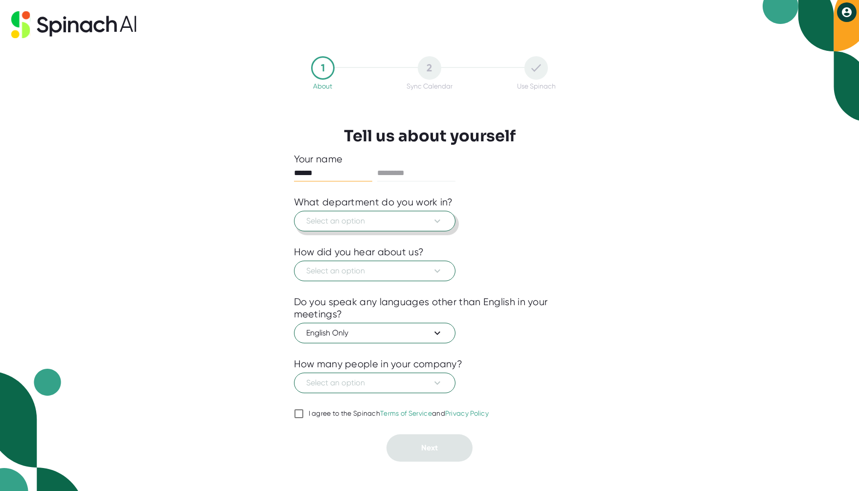
type input "******"
click at [385, 219] on span "Select an option" at bounding box center [374, 221] width 137 height 12
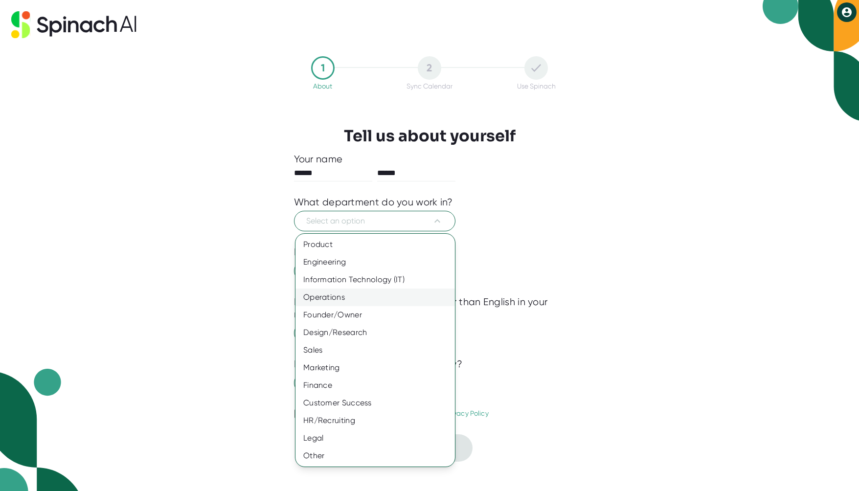
click at [390, 300] on div "Operations" at bounding box center [376, 298] width 160 height 18
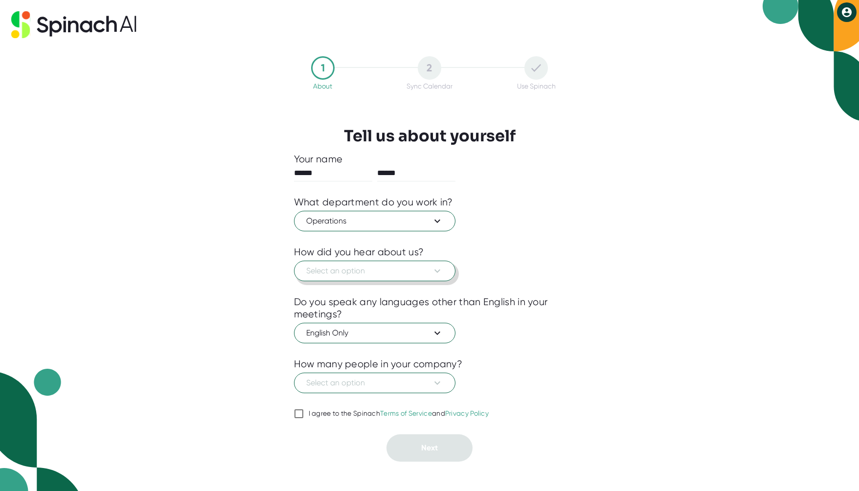
click at [417, 276] on span "Select an option" at bounding box center [374, 271] width 137 height 12
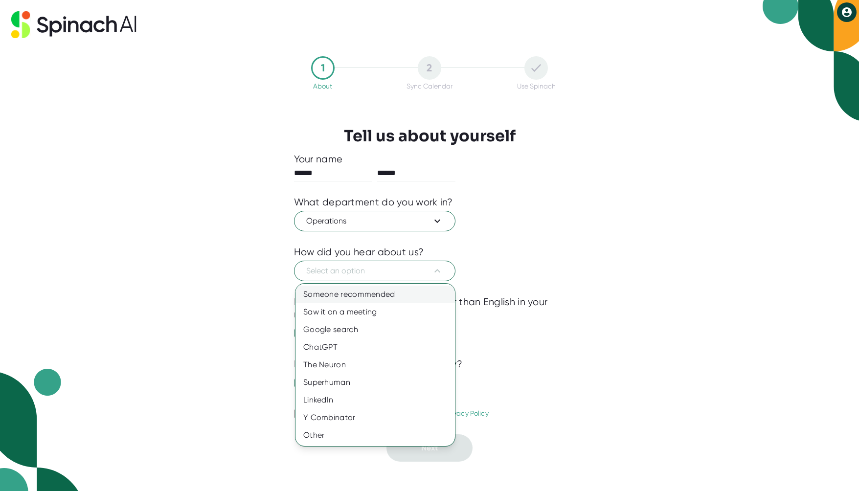
click at [414, 294] on div "Someone recommended" at bounding box center [376, 295] width 160 height 18
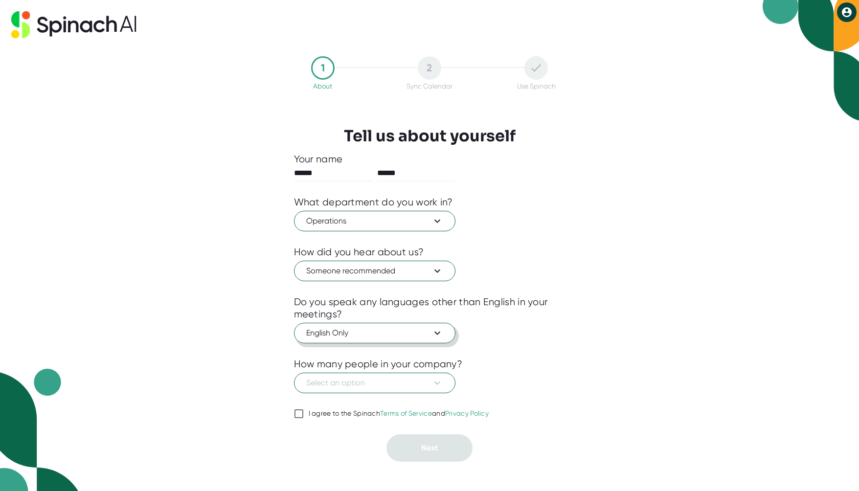
click at [392, 332] on span "English Only" at bounding box center [374, 333] width 137 height 12
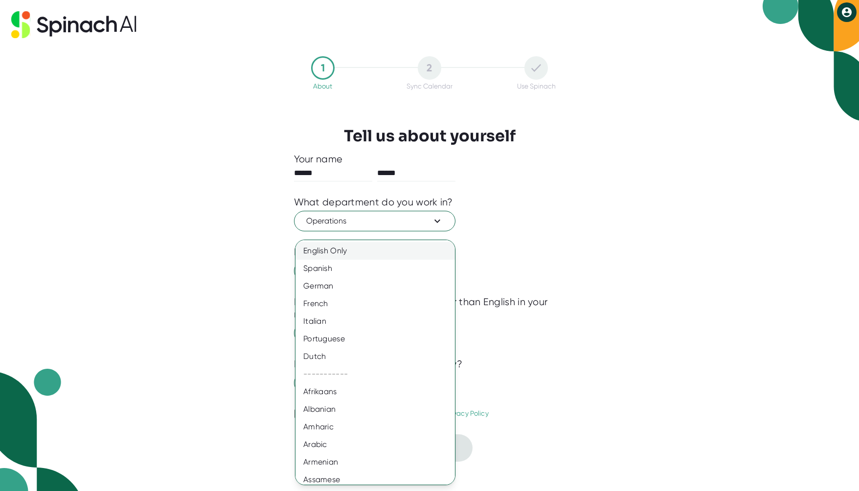
click at [401, 250] on div "English Only" at bounding box center [379, 251] width 167 height 18
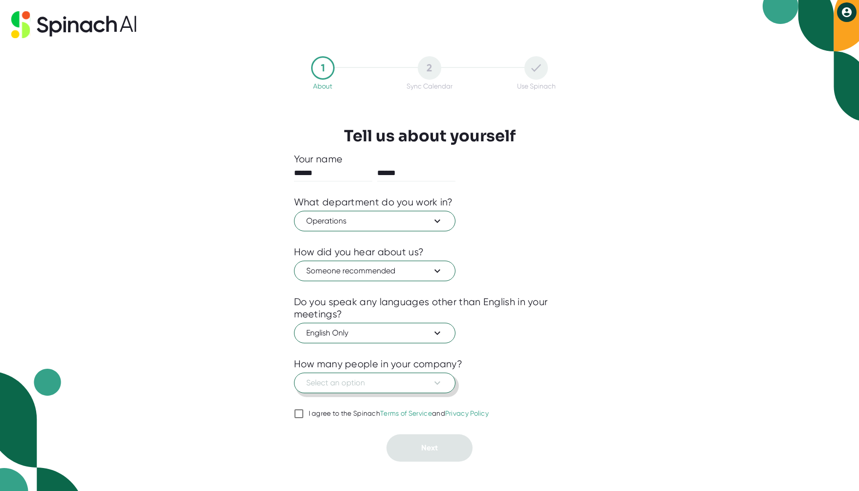
click at [413, 390] on button "Select an option" at bounding box center [374, 383] width 161 height 21
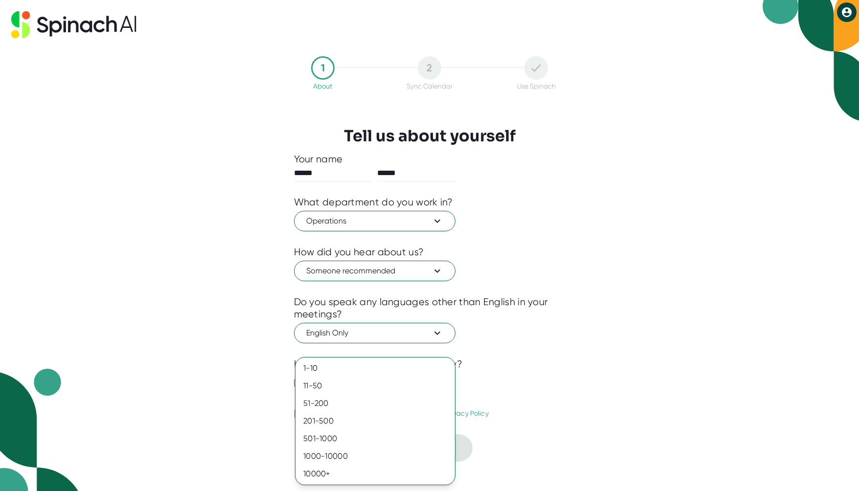
click at [566, 394] on div at bounding box center [429, 245] width 859 height 491
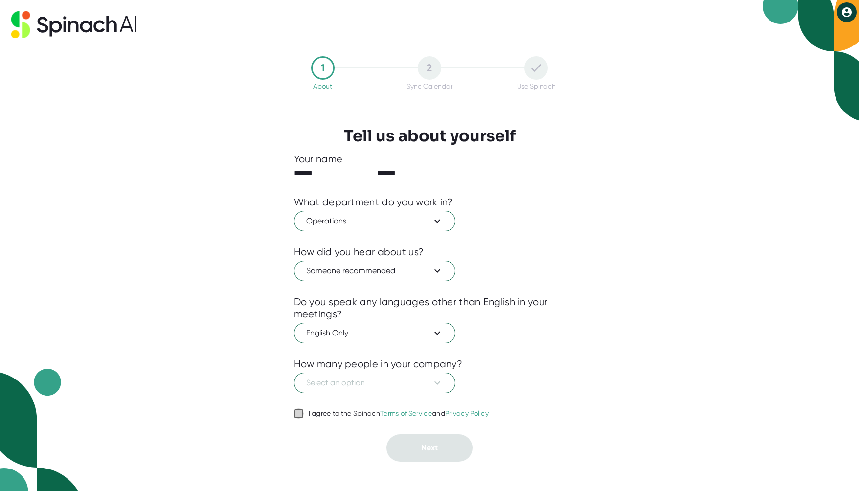
click at [297, 414] on input "I agree to the Spinach Terms of Service and Privacy Policy" at bounding box center [299, 414] width 10 height 12
checkbox input "true"
click at [342, 390] on button "Select an option" at bounding box center [374, 383] width 161 height 21
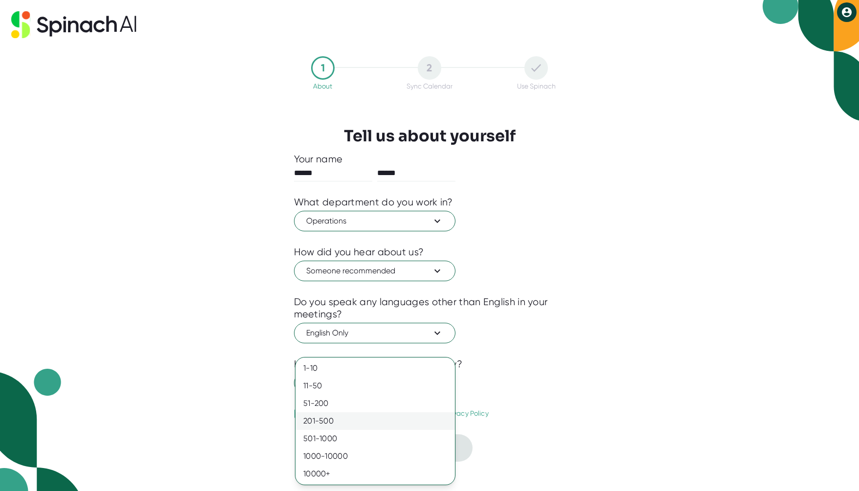
click at [342, 414] on div "201-500" at bounding box center [376, 422] width 160 height 18
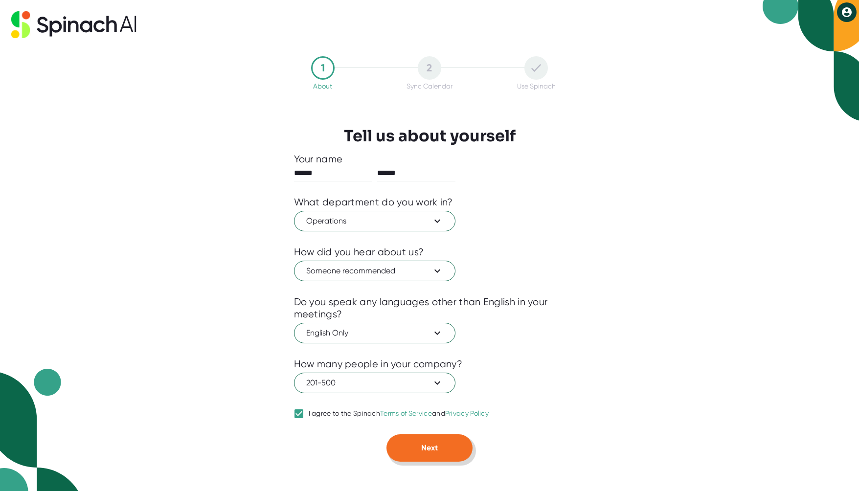
click at [412, 444] on button "Next" at bounding box center [430, 448] width 86 height 27
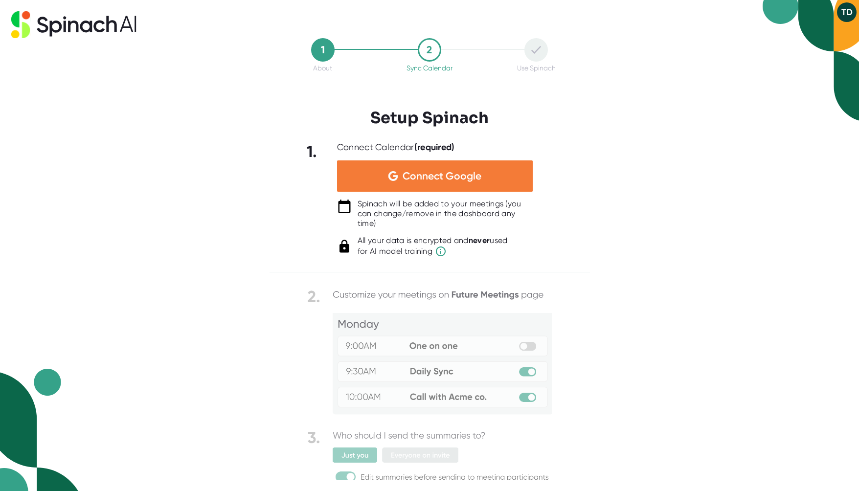
click at [443, 174] on span "Connect Google" at bounding box center [442, 176] width 79 height 10
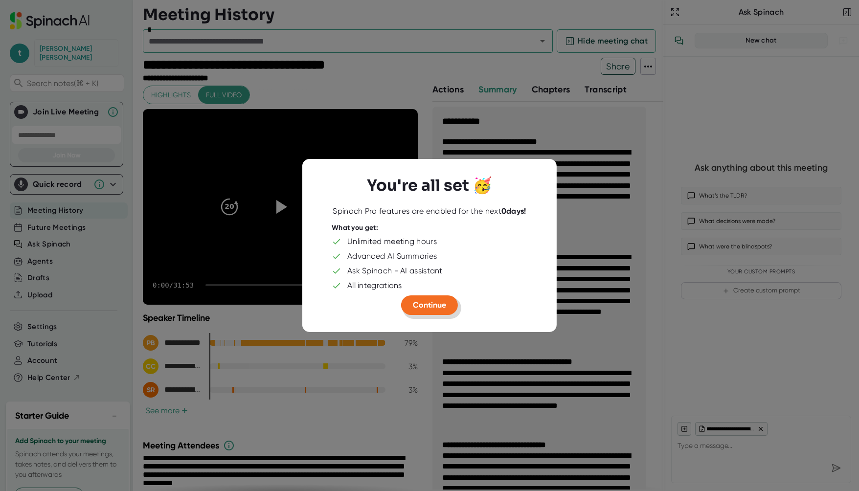
click at [431, 305] on span "Continue" at bounding box center [429, 304] width 33 height 9
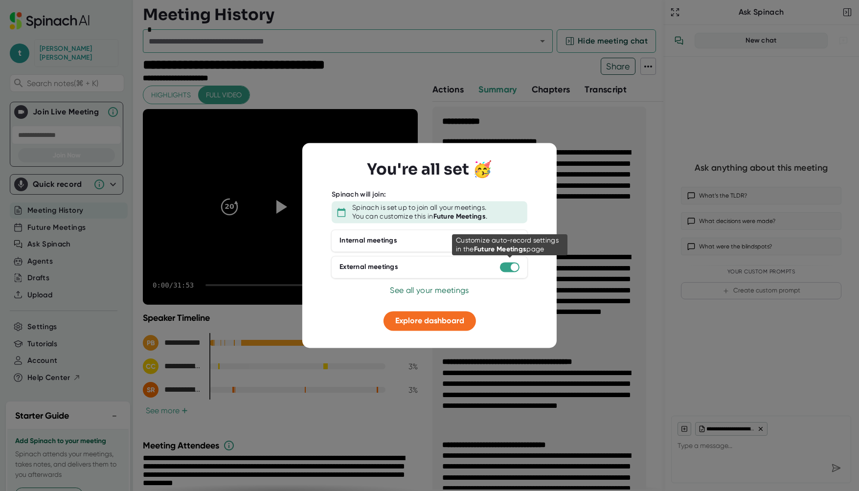
type textarea "x"
click at [511, 265] on div at bounding box center [515, 267] width 8 height 8
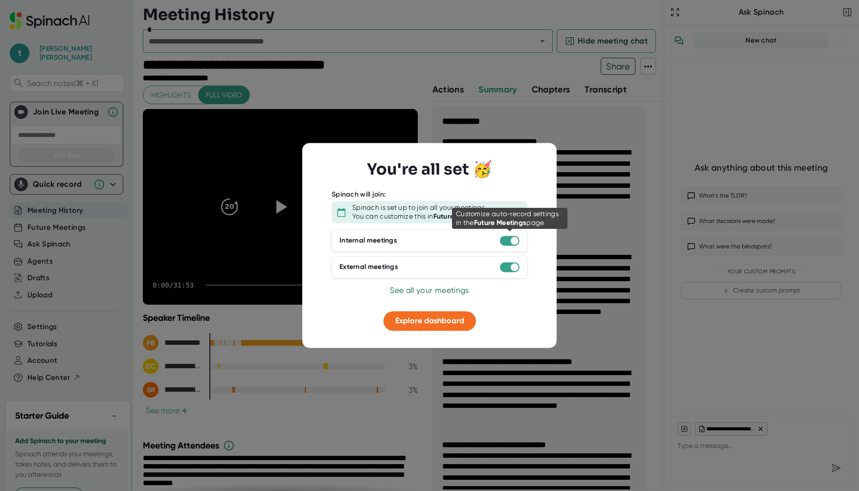
click at [510, 241] on div at bounding box center [510, 241] width 20 height 10
click at [465, 240] on div "Internal meetings" at bounding box center [429, 241] width 197 height 23
click at [381, 240] on div "Internal meetings" at bounding box center [369, 241] width 58 height 9
click at [498, 239] on div "Internal meetings" at bounding box center [429, 241] width 197 height 23
click at [504, 239] on div at bounding box center [510, 241] width 20 height 10
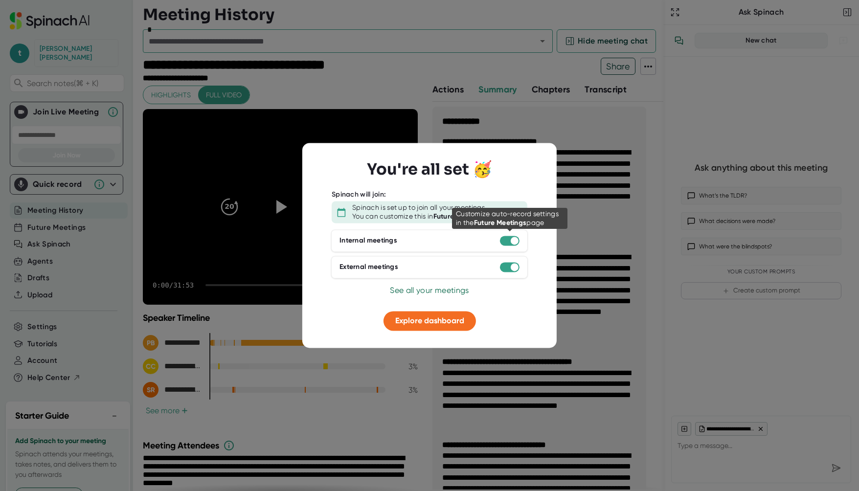
click at [504, 239] on div at bounding box center [510, 241] width 20 height 10
drag, startPoint x: 510, startPoint y: 239, endPoint x: 459, endPoint y: 239, distance: 51.4
click at [459, 239] on div "Internal meetings" at bounding box center [429, 241] width 197 height 23
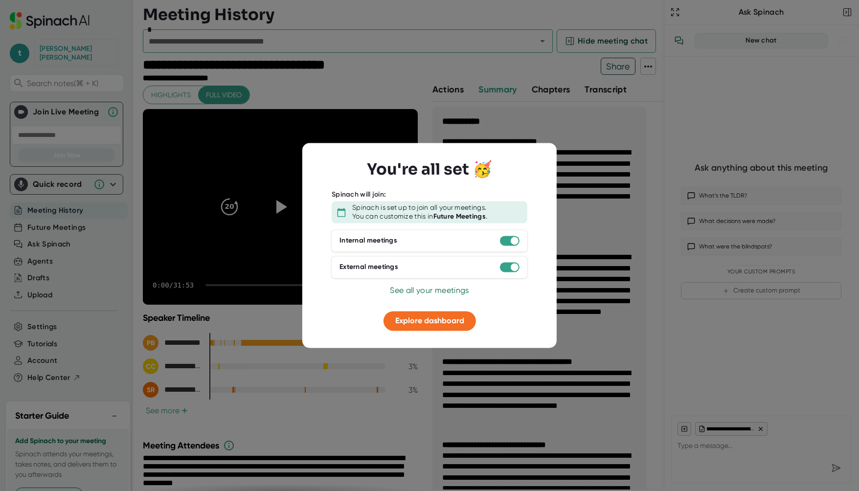
click at [428, 291] on span "See all your meetings" at bounding box center [429, 290] width 79 height 9
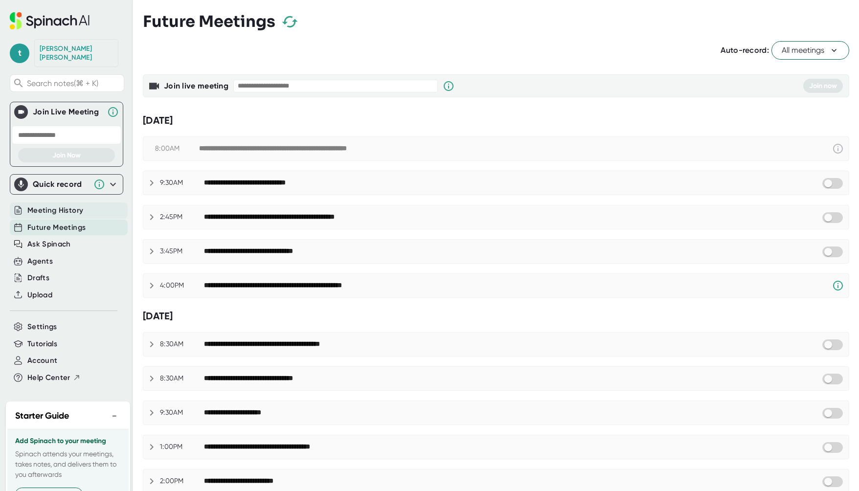
click at [90, 205] on div "Meeting History" at bounding box center [69, 211] width 118 height 16
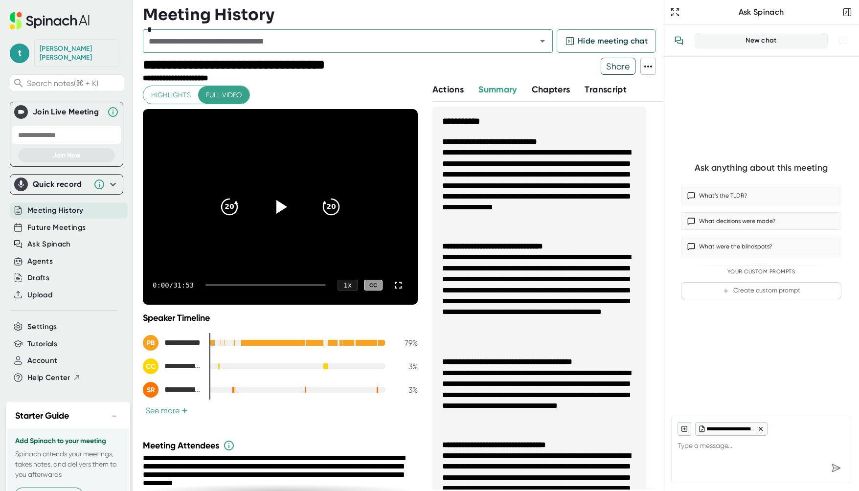
click at [590, 87] on span "Transcript" at bounding box center [606, 89] width 42 height 11
type textarea "x"
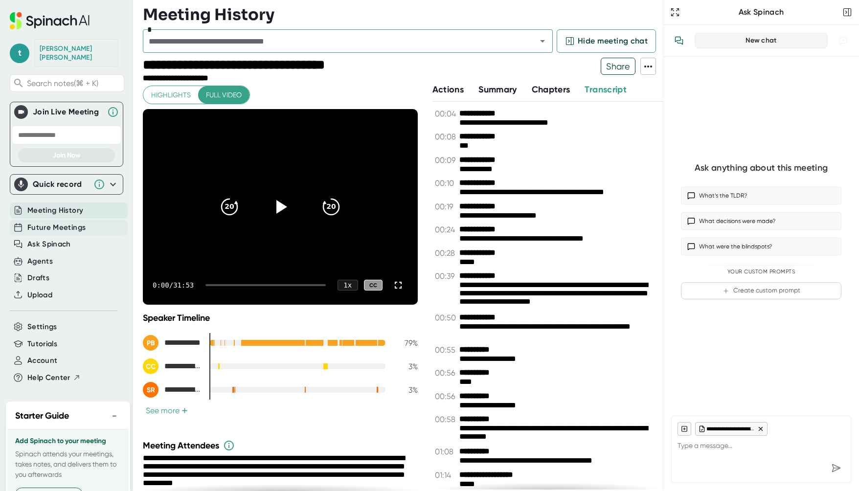
click at [57, 222] on span "Future Meetings" at bounding box center [56, 227] width 58 height 11
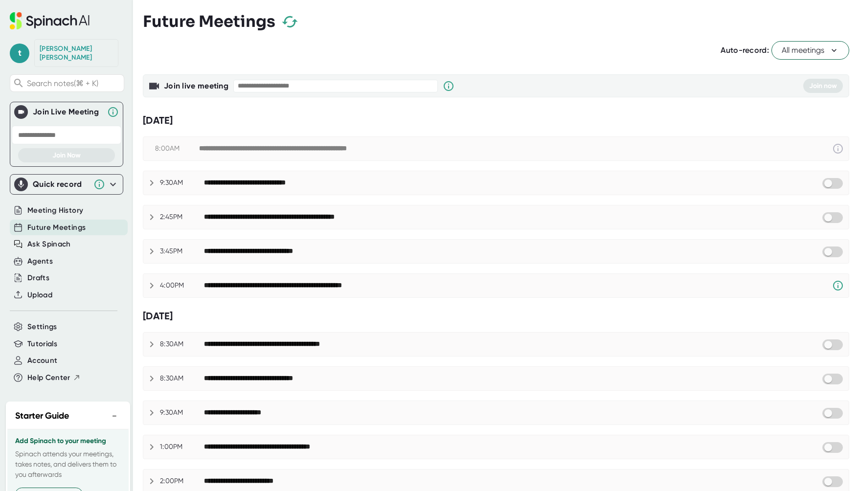
checkbox input "true"
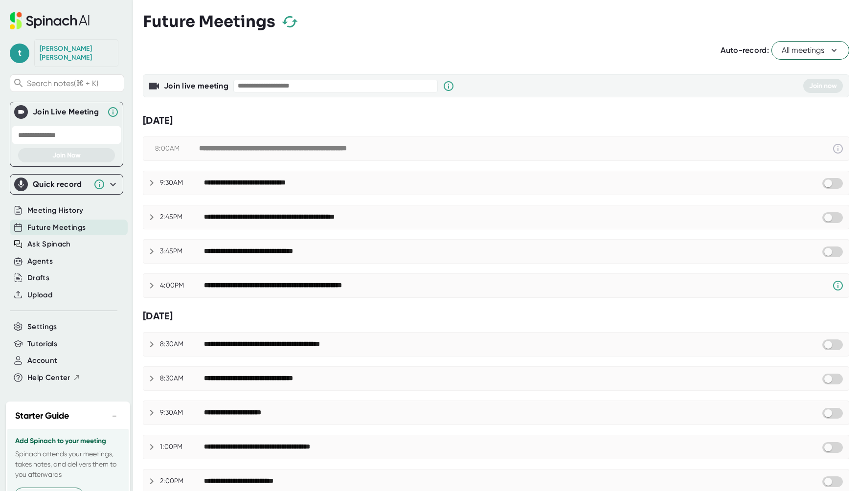
checkbox input "true"
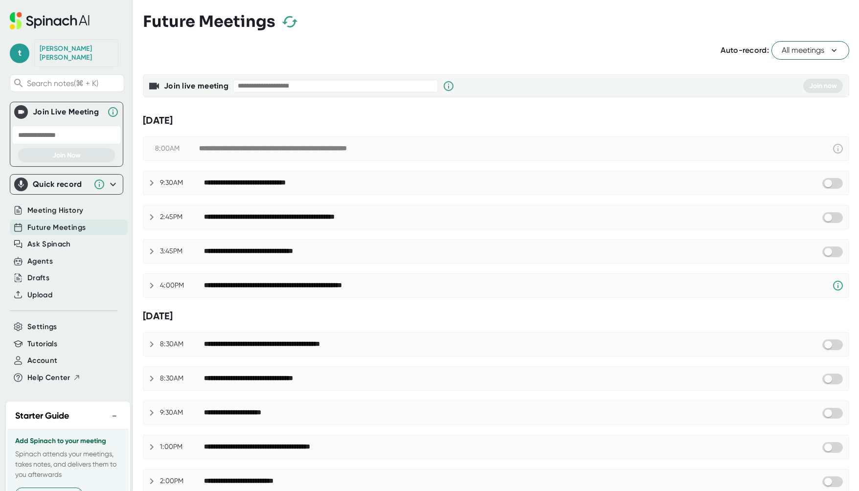
checkbox input "true"
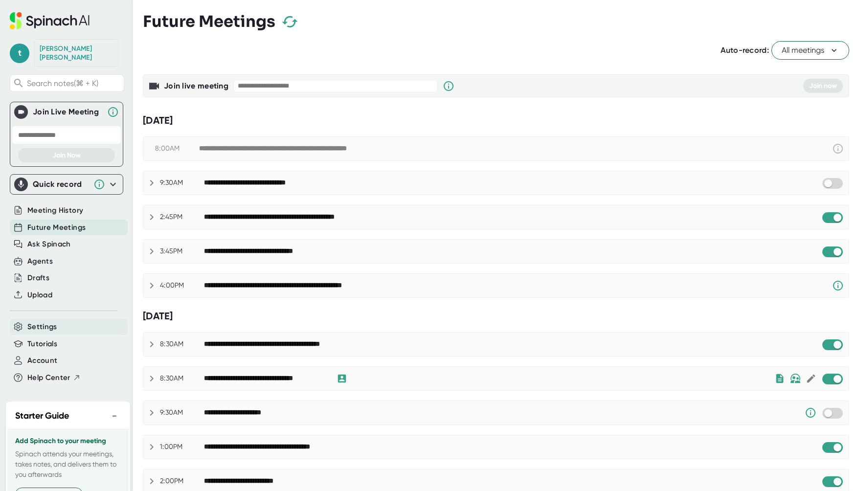
click at [61, 319] on div "Settings" at bounding box center [69, 327] width 118 height 16
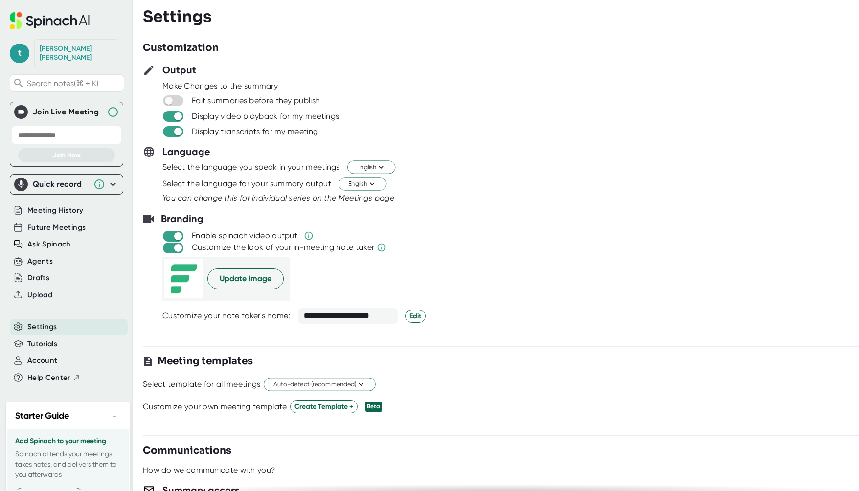
click at [108, 179] on icon at bounding box center [113, 185] width 12 height 12
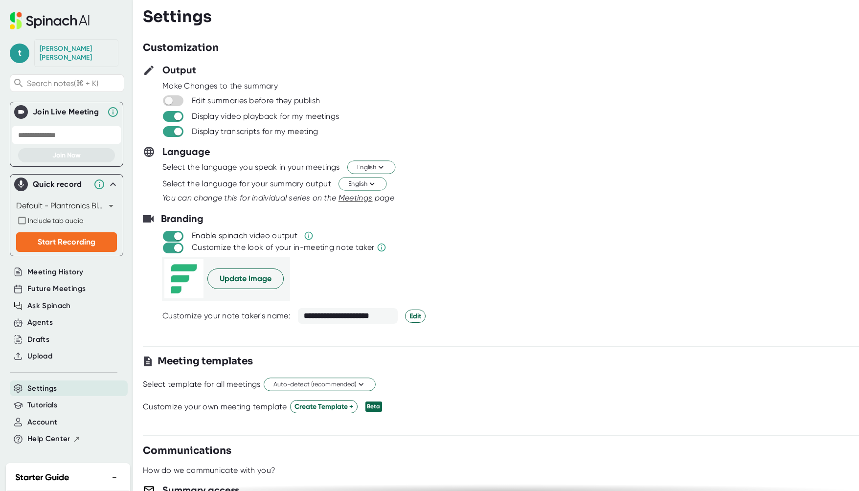
click at [110, 183] on icon at bounding box center [113, 184] width 6 height 3
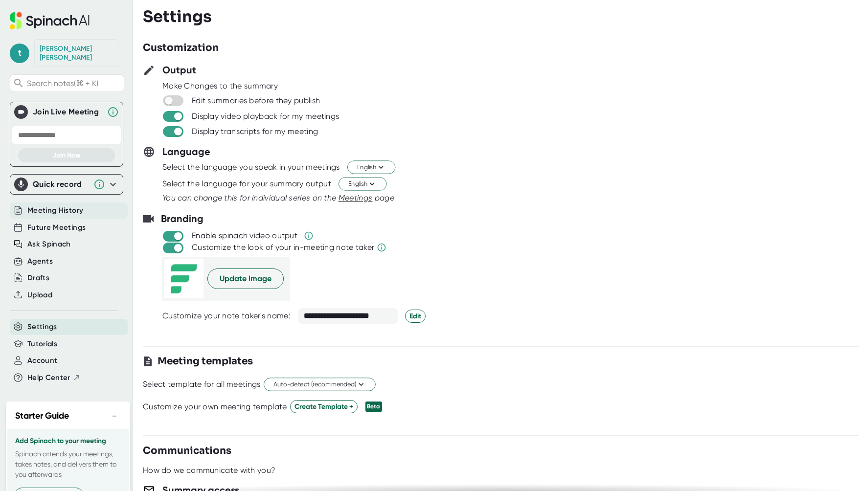
click at [75, 222] on span "Future Meetings" at bounding box center [56, 227] width 58 height 11
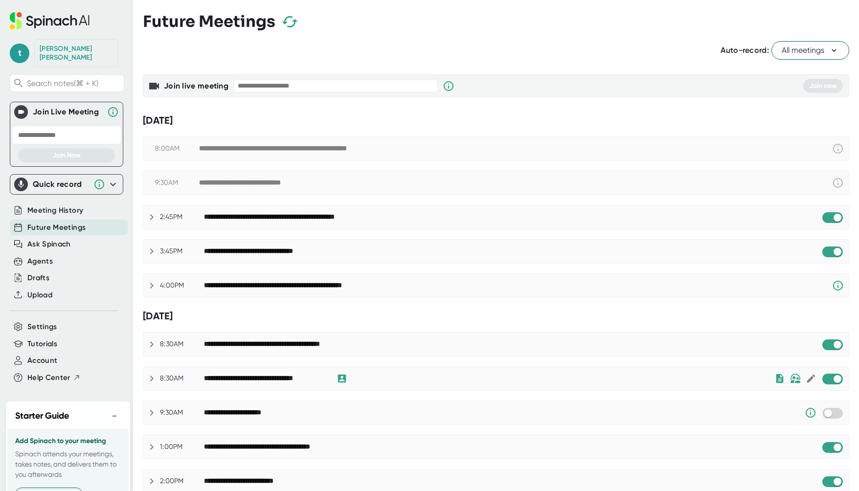
click at [794, 59] on button "All meetings" at bounding box center [811, 50] width 78 height 19
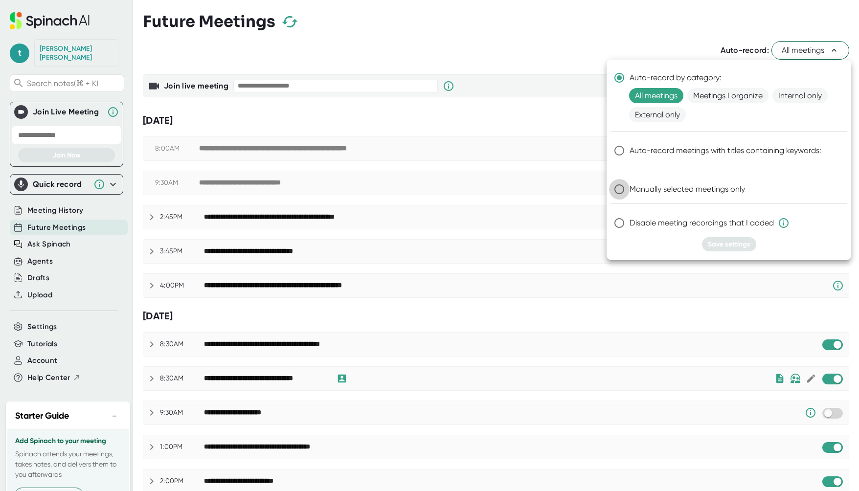
click at [620, 185] on input "Manually selected meetings only" at bounding box center [619, 189] width 21 height 21
radio input "true"
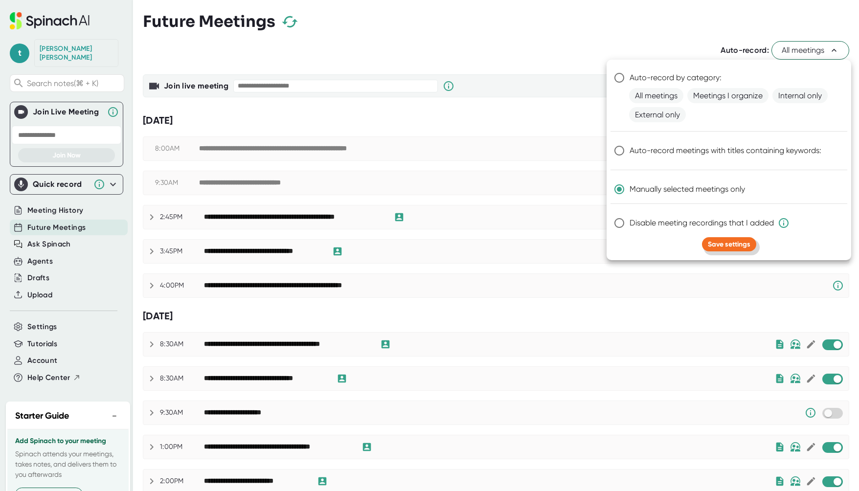
click at [734, 242] on span "Save settings" at bounding box center [729, 244] width 43 height 8
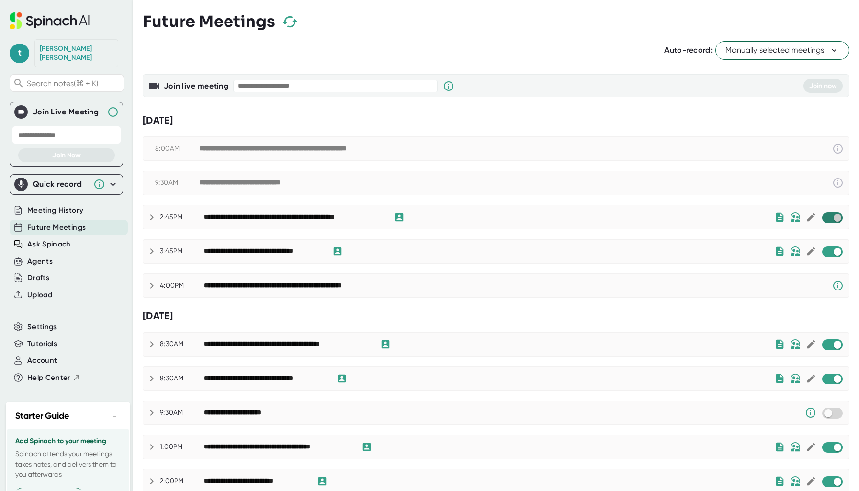
click at [824, 218] on input "checkbox" at bounding box center [838, 217] width 28 height 9
click at [825, 251] on input "checkbox" at bounding box center [838, 252] width 28 height 9
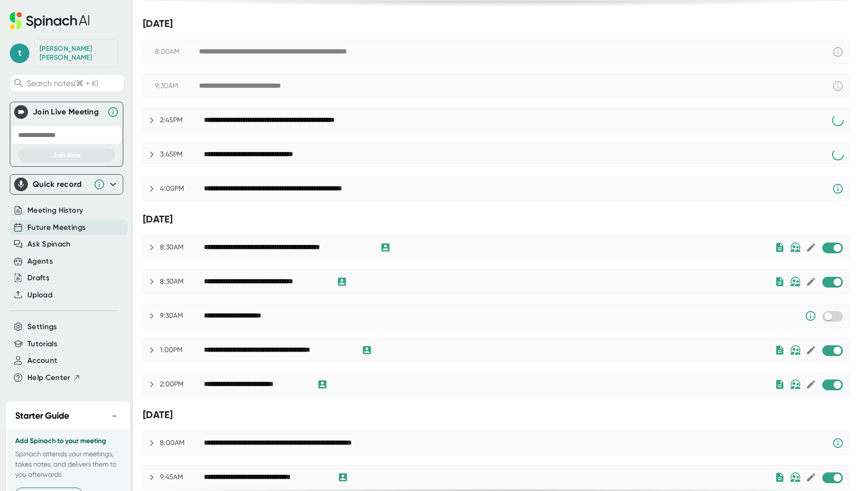
scroll to position [110, 0]
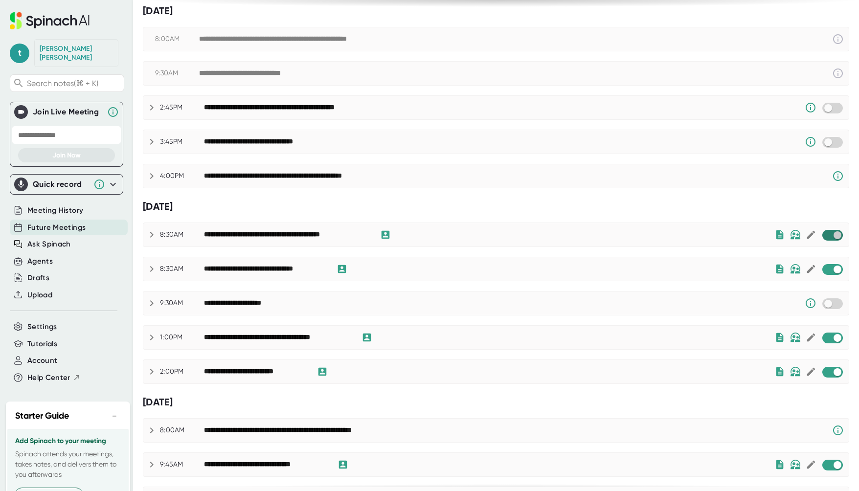
click at [827, 235] on input "checkbox" at bounding box center [838, 235] width 28 height 9
checkbox input "true"
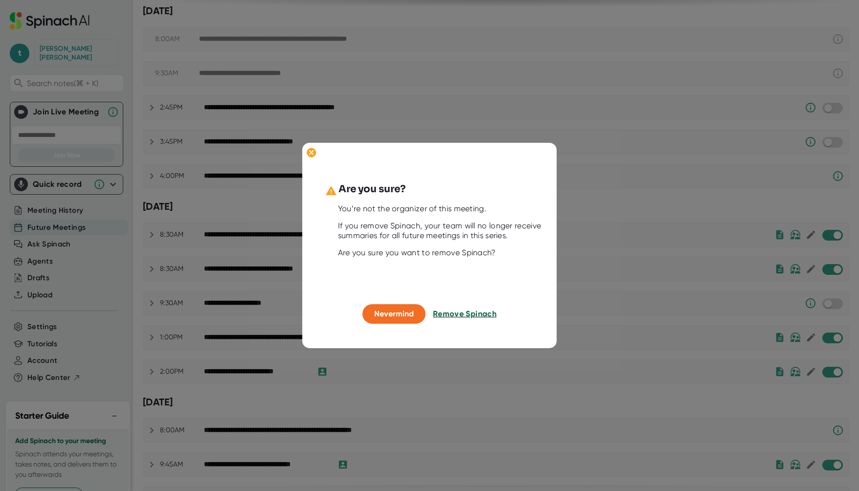
click at [461, 312] on span "Remove Spinach" at bounding box center [465, 313] width 64 height 9
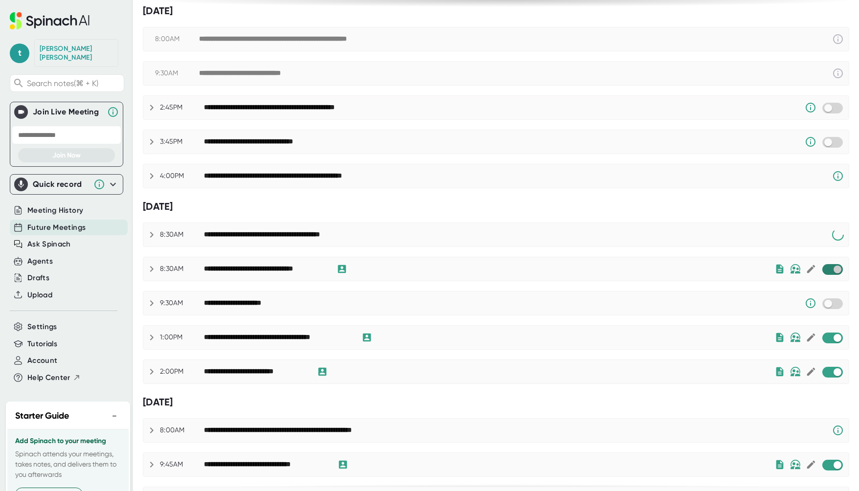
click at [829, 269] on input "checkbox" at bounding box center [838, 269] width 28 height 9
checkbox input "true"
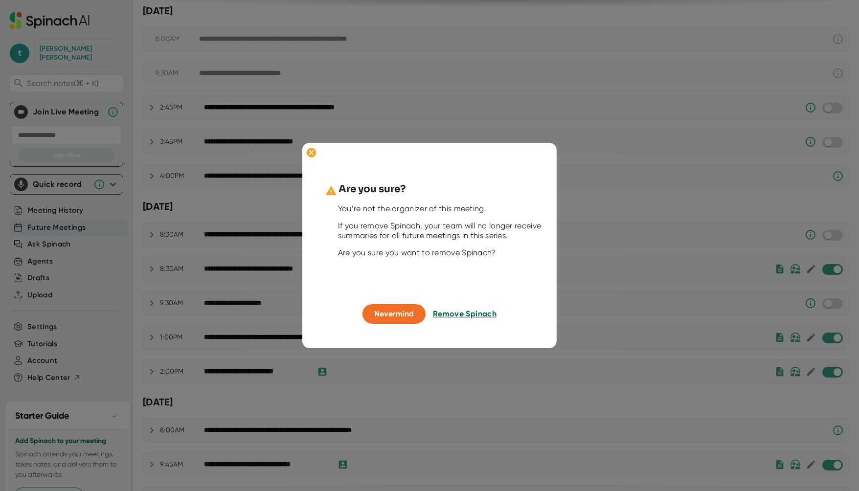
click at [472, 315] on span "Remove Spinach" at bounding box center [465, 313] width 64 height 9
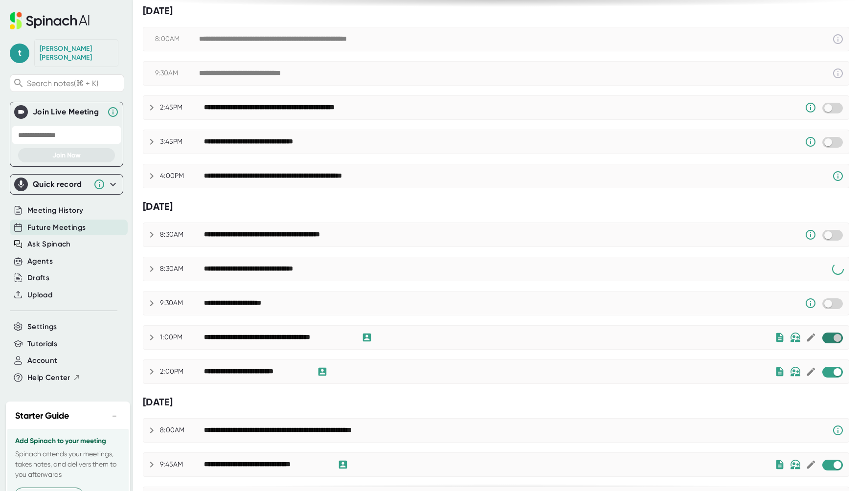
click at [827, 335] on input "checkbox" at bounding box center [838, 338] width 28 height 9
checkbox input "true"
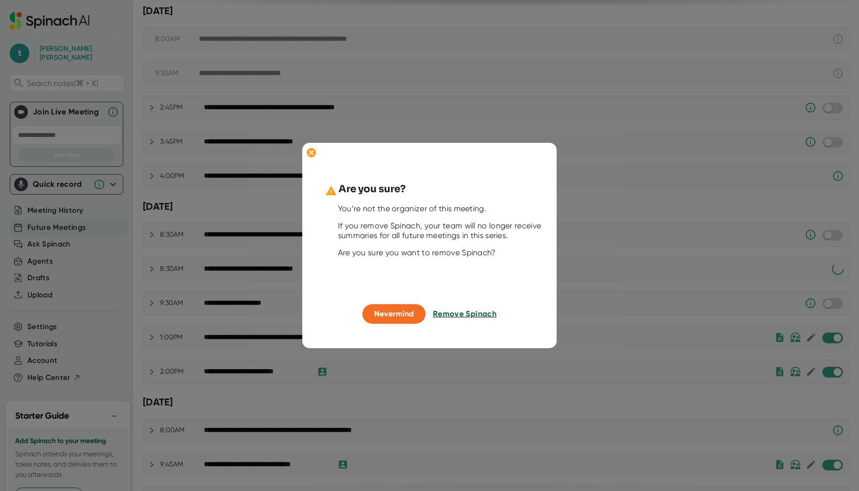
click at [462, 310] on span "Remove Spinach" at bounding box center [465, 313] width 64 height 9
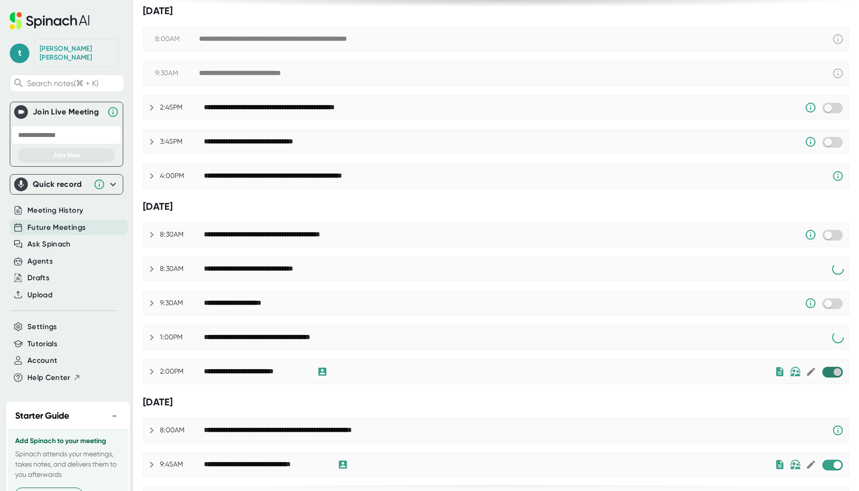
click at [832, 375] on input "checkbox" at bounding box center [838, 372] width 28 height 9
checkbox input "true"
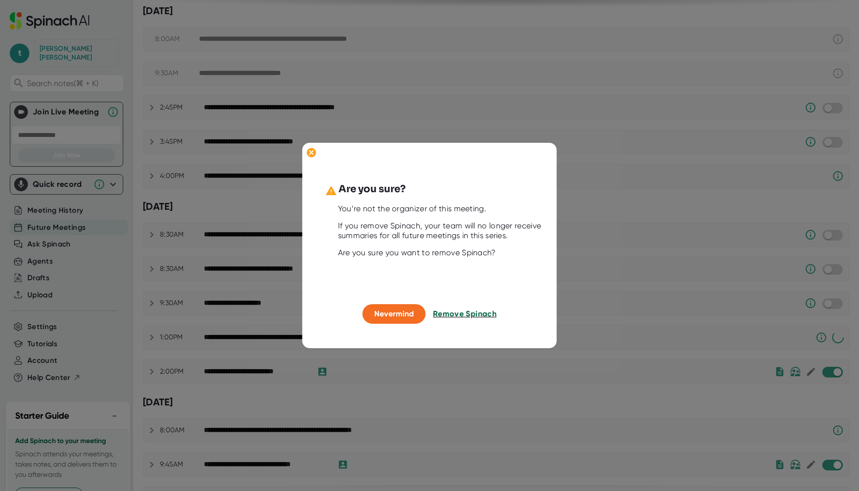
click at [477, 317] on span "Remove Spinach" at bounding box center [465, 313] width 64 height 9
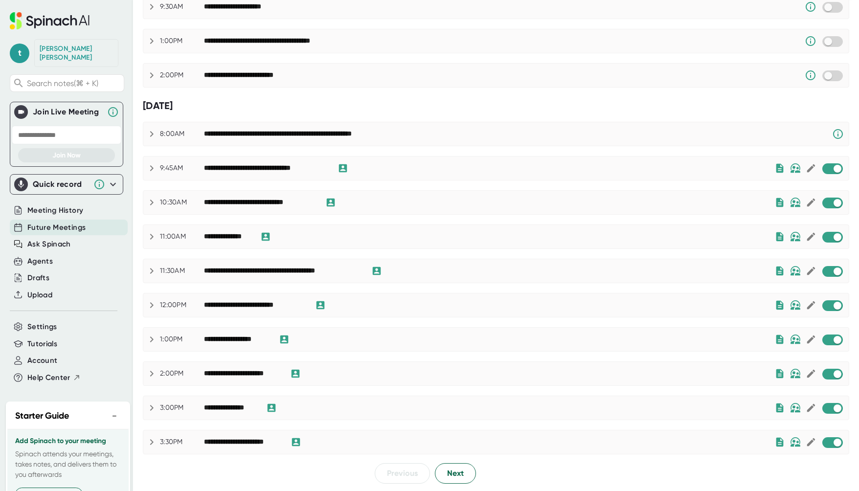
scroll to position [0, 0]
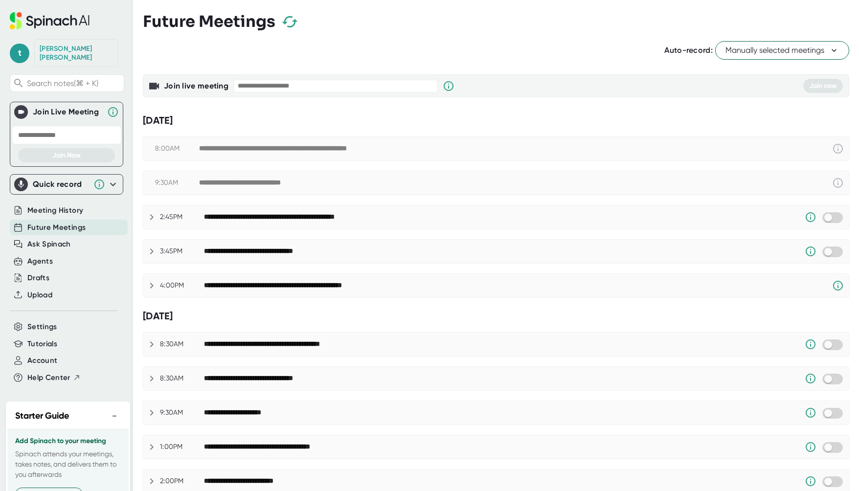
click at [775, 48] on span "Manually selected meetings" at bounding box center [783, 51] width 114 height 12
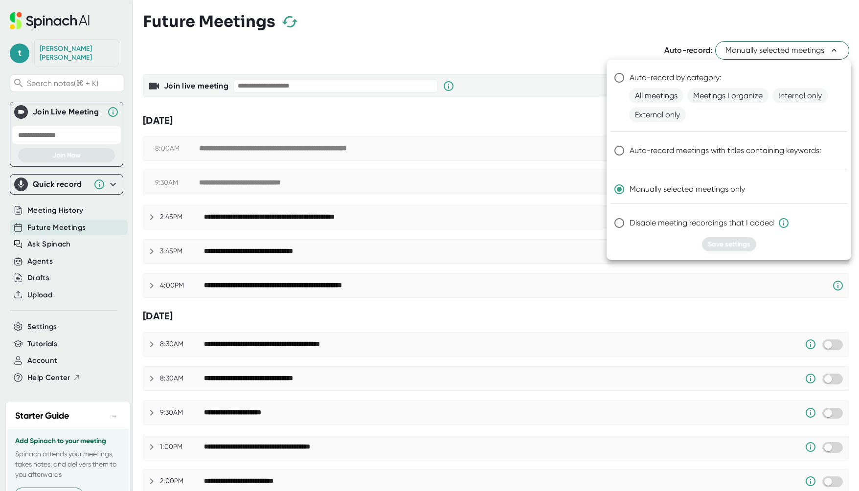
click at [652, 225] on span "Disable meeting recordings that I added" at bounding box center [710, 223] width 160 height 12
click at [630, 225] on input "Disable meeting recordings that I added" at bounding box center [619, 223] width 21 height 21
radio input "true"
click at [688, 184] on span "Manually selected meetings only" at bounding box center [687, 190] width 115 height 12
click at [630, 183] on input "Manually selected meetings only" at bounding box center [619, 189] width 21 height 21
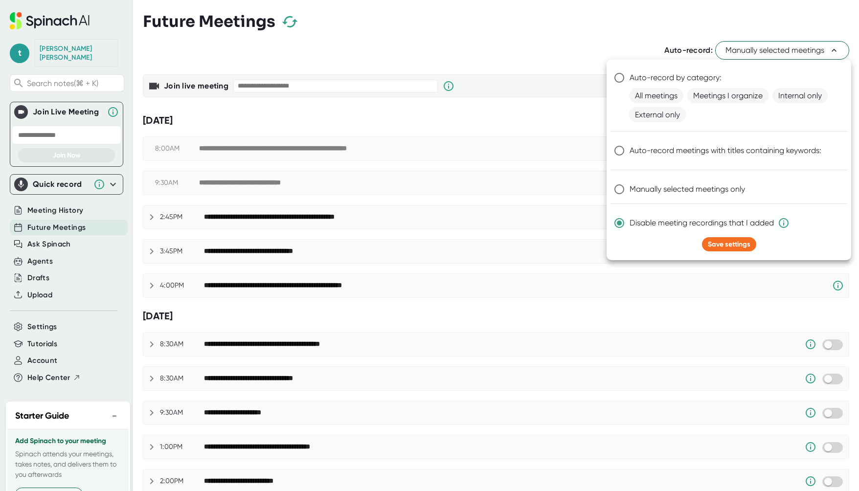
radio input "true"
click at [588, 261] on div at bounding box center [429, 245] width 859 height 491
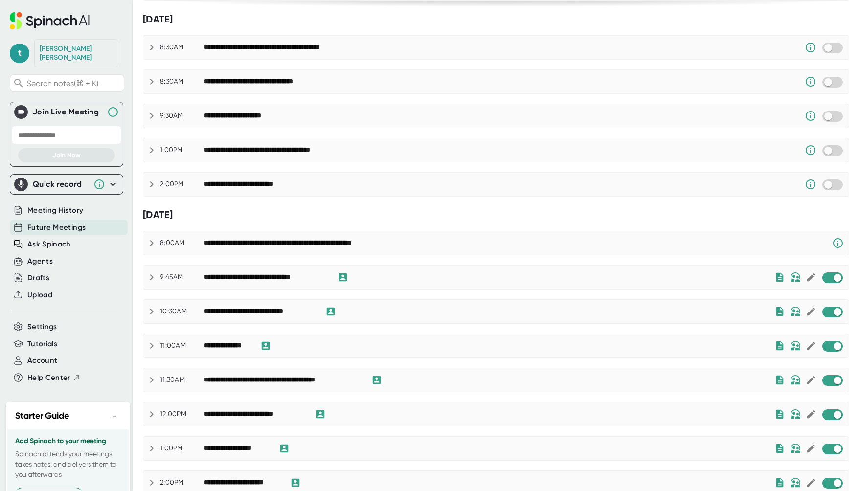
scroll to position [406, 0]
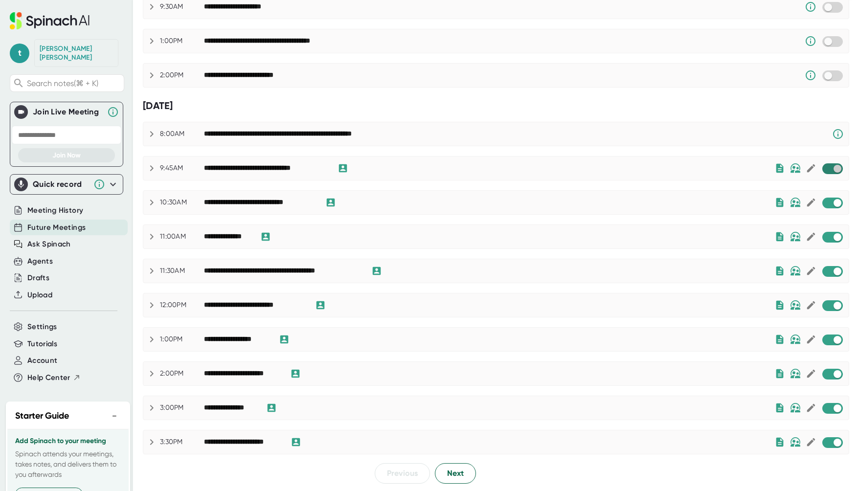
click at [825, 171] on input "checkbox" at bounding box center [838, 168] width 28 height 9
checkbox input "true"
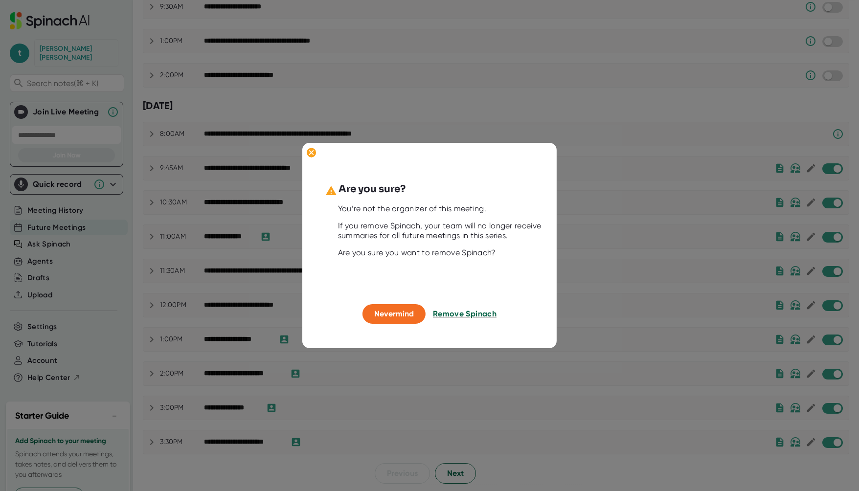
click at [468, 314] on span "Remove Spinach" at bounding box center [465, 313] width 64 height 9
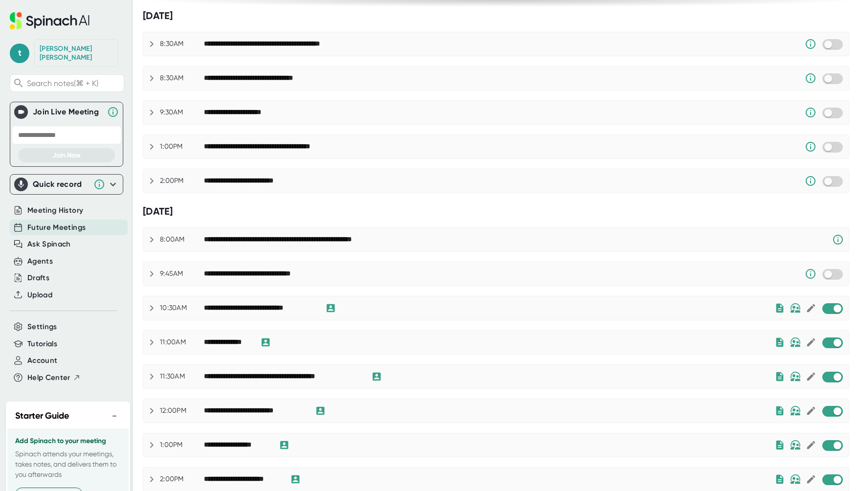
scroll to position [299, 0]
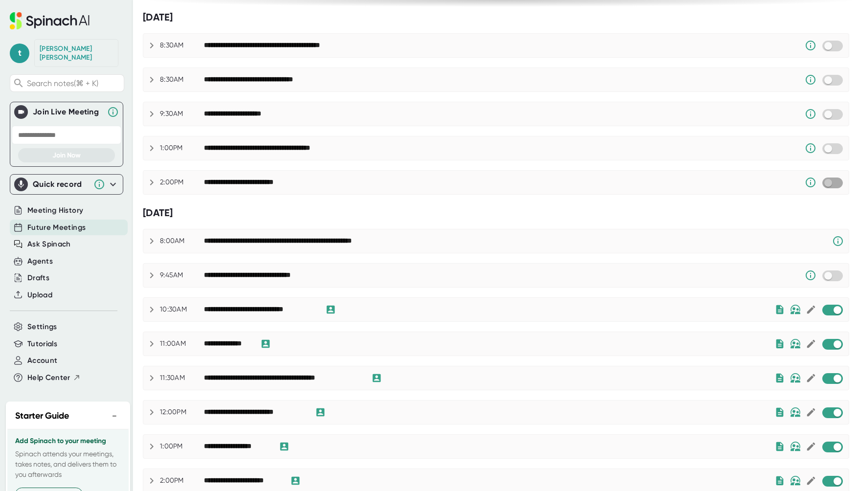
click at [824, 179] on input "checkbox" at bounding box center [828, 183] width 28 height 9
click at [833, 180] on input "checkbox" at bounding box center [838, 183] width 28 height 9
checkbox input "true"
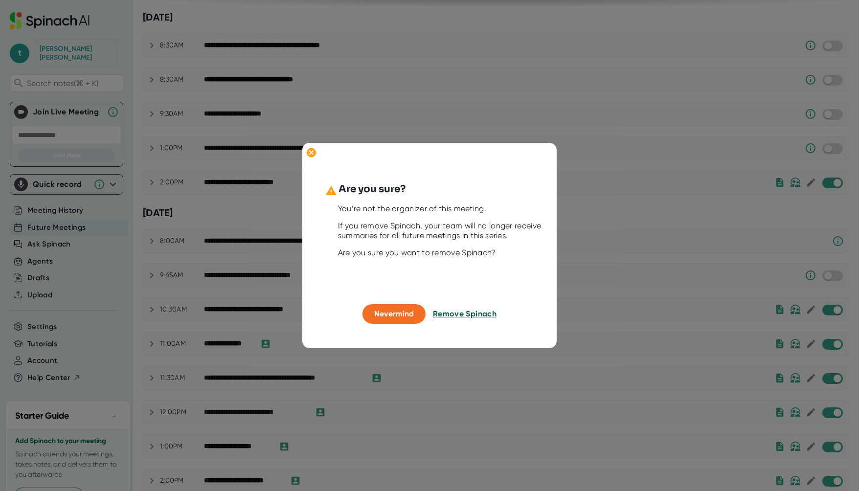
click at [485, 314] on span "Remove Spinach" at bounding box center [465, 313] width 64 height 9
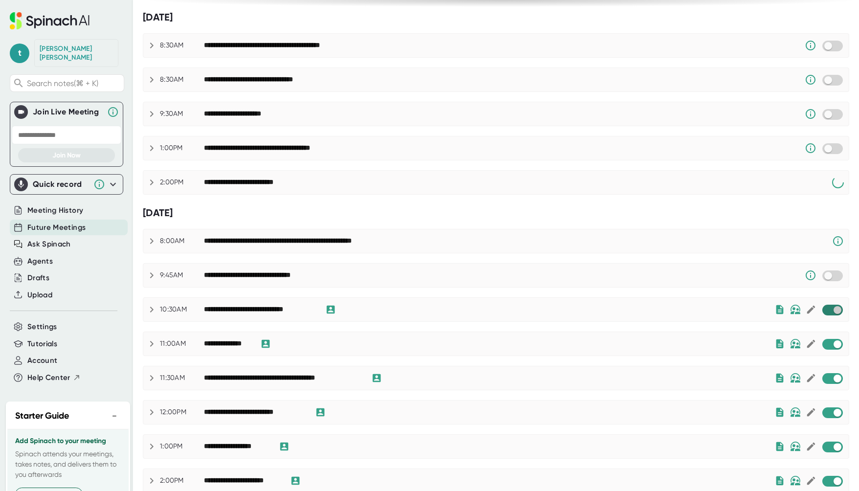
click at [824, 313] on input "checkbox" at bounding box center [838, 310] width 28 height 9
checkbox input "true"
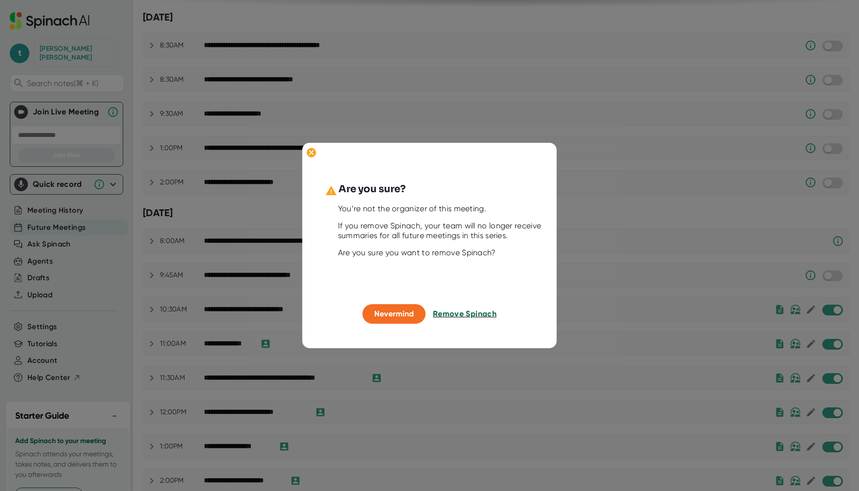
click at [462, 314] on span "Remove Spinach" at bounding box center [465, 313] width 64 height 9
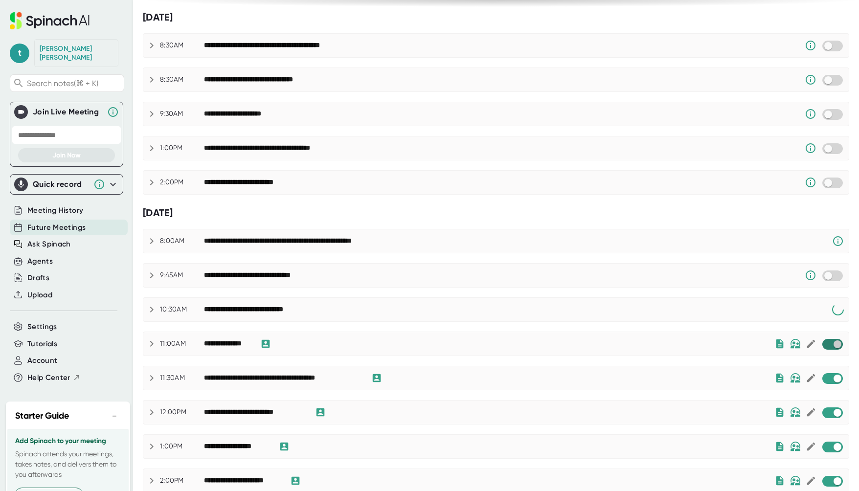
click at [825, 343] on input "checkbox" at bounding box center [838, 344] width 28 height 9
checkbox input "true"
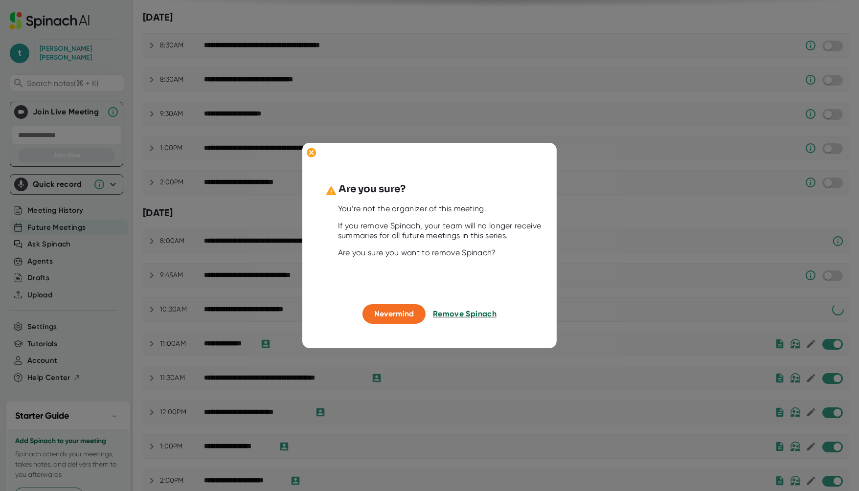
click at [460, 311] on span "Remove Spinach" at bounding box center [465, 313] width 64 height 9
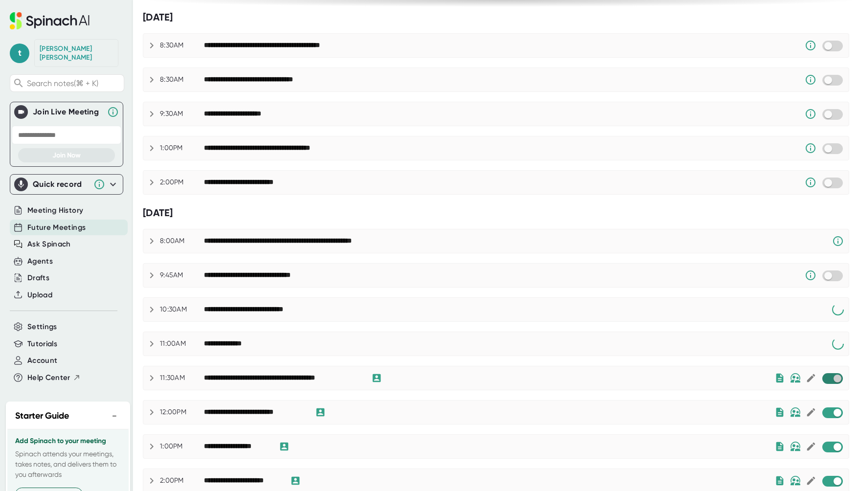
click at [824, 378] on input "checkbox" at bounding box center [838, 378] width 28 height 9
checkbox input "true"
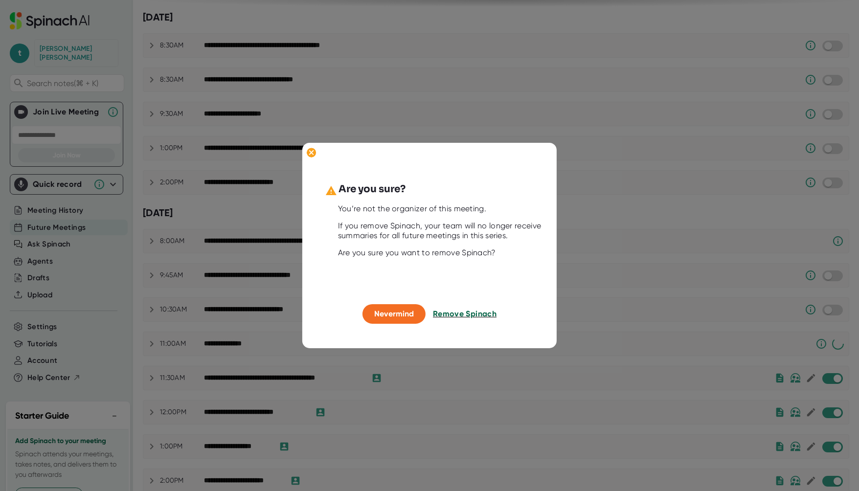
click at [467, 309] on span "Remove Spinach" at bounding box center [465, 313] width 64 height 9
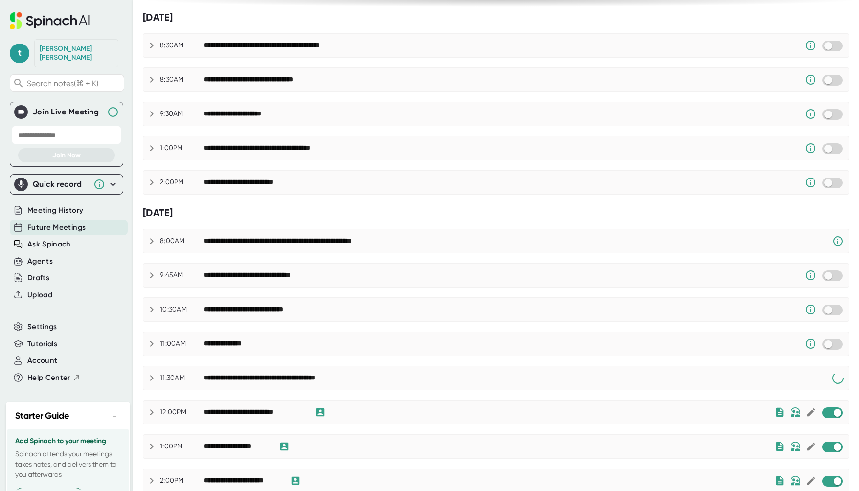
scroll to position [364, 0]
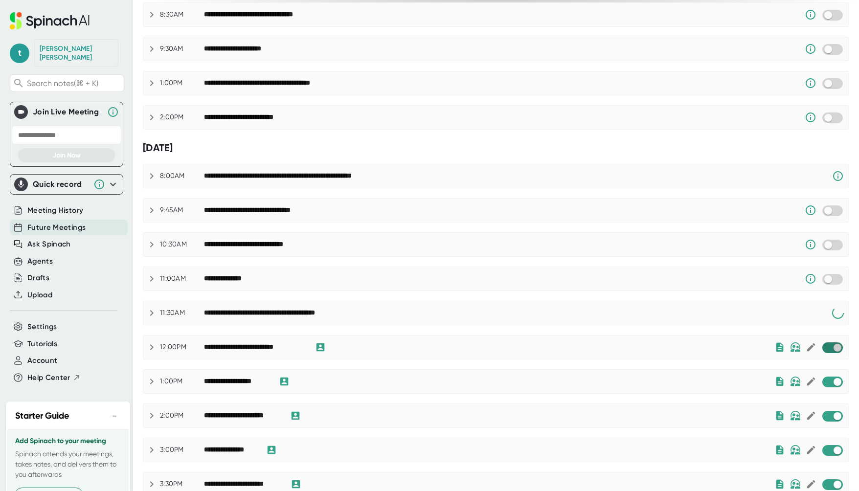
click at [831, 344] on input "checkbox" at bounding box center [838, 348] width 28 height 9
checkbox input "true"
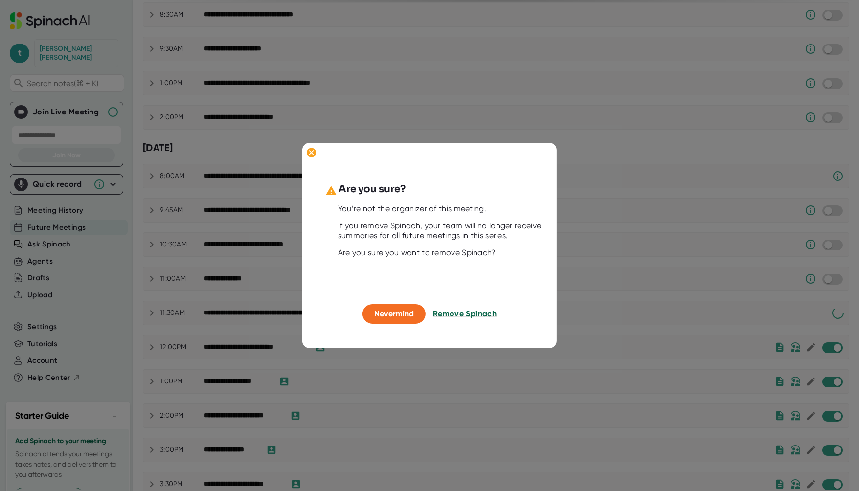
click at [463, 313] on span "Remove Spinach" at bounding box center [465, 313] width 64 height 9
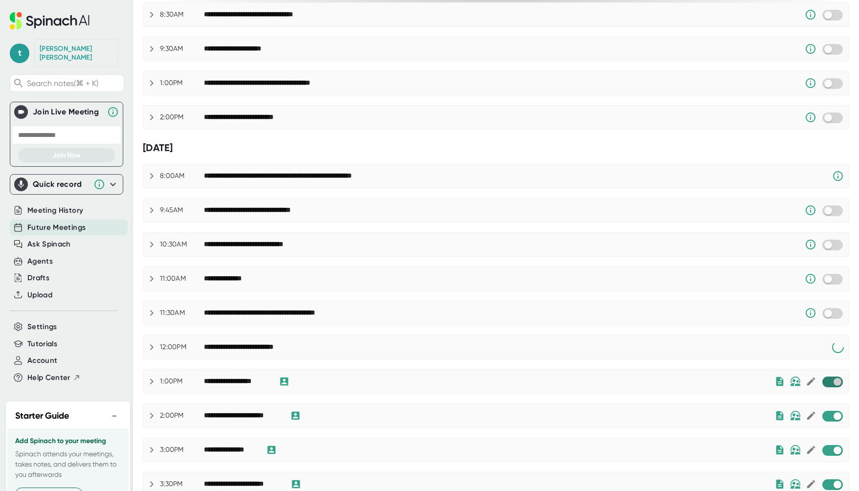
click at [829, 384] on input "checkbox" at bounding box center [838, 382] width 28 height 9
checkbox input "true"
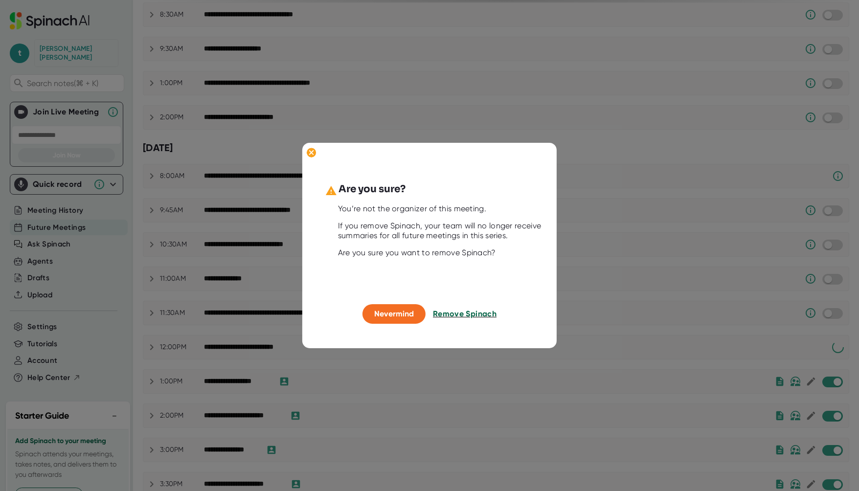
click at [467, 317] on span "Remove Spinach" at bounding box center [465, 313] width 64 height 9
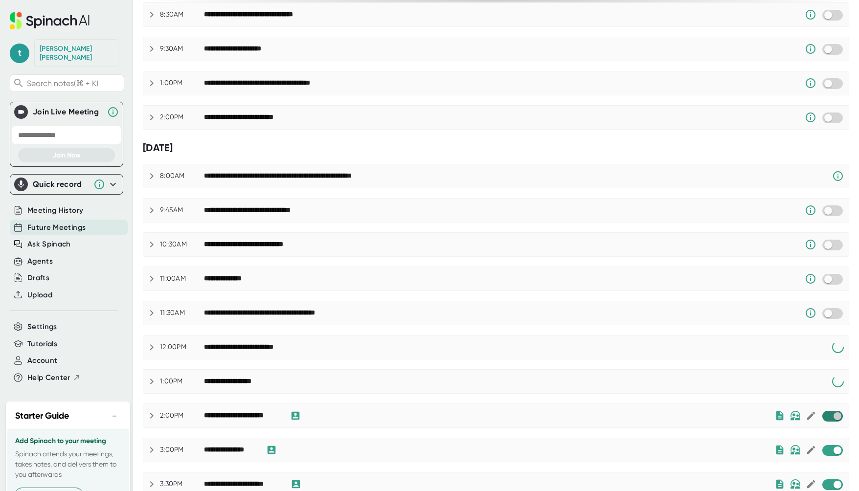
click at [824, 415] on input "checkbox" at bounding box center [838, 416] width 28 height 9
checkbox input "true"
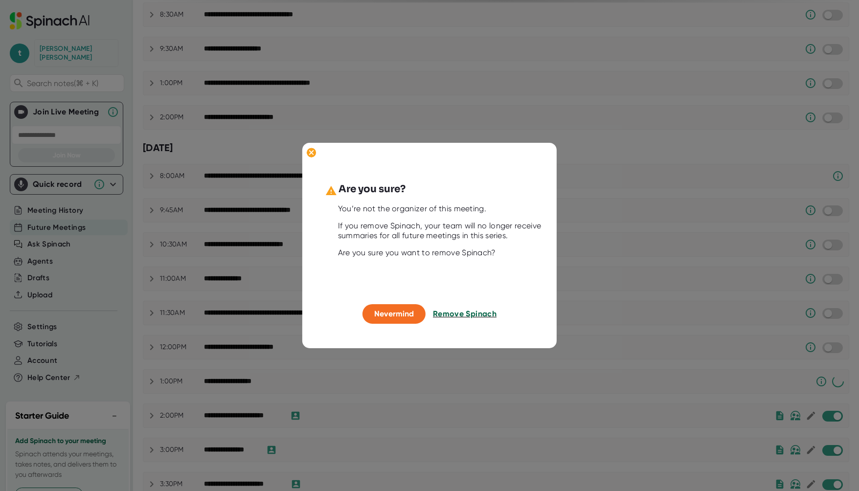
click at [460, 312] on span "Remove Spinach" at bounding box center [465, 313] width 64 height 9
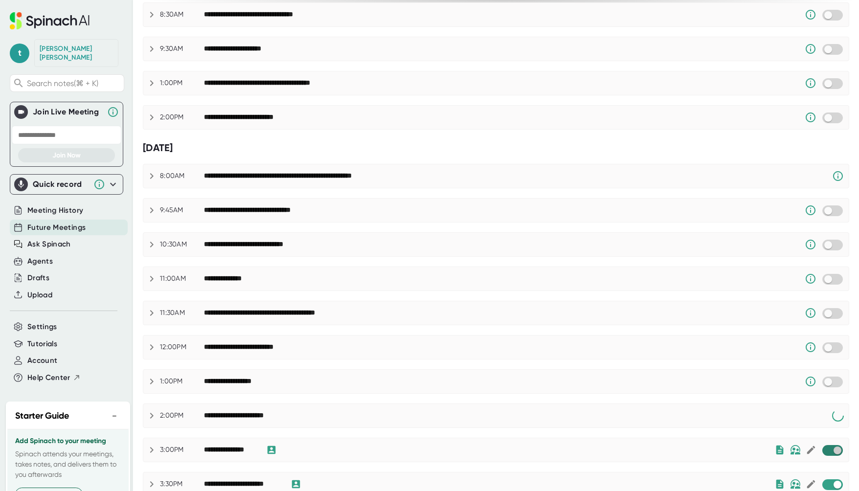
click at [826, 450] on input "checkbox" at bounding box center [838, 450] width 28 height 9
checkbox input "true"
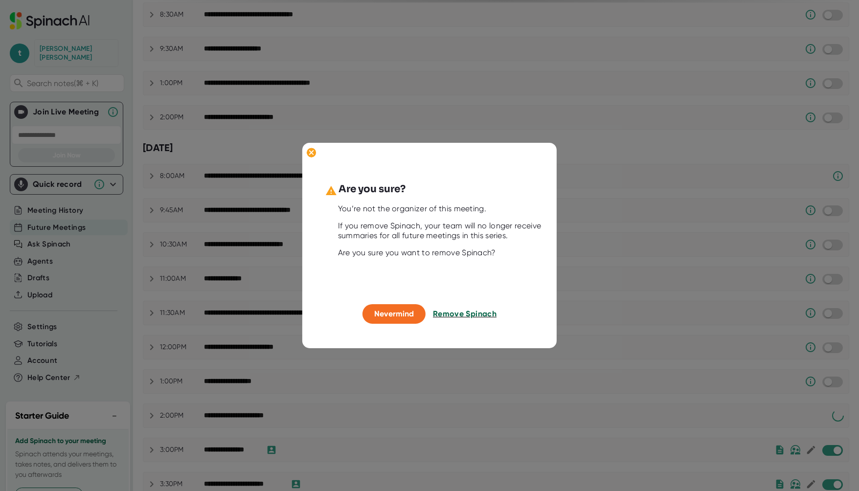
click at [465, 318] on span "Remove Spinach" at bounding box center [465, 313] width 64 height 9
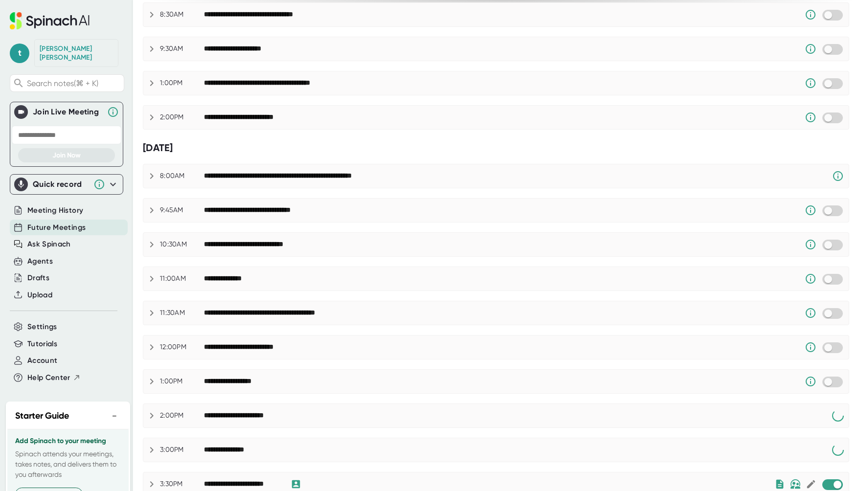
scroll to position [406, 0]
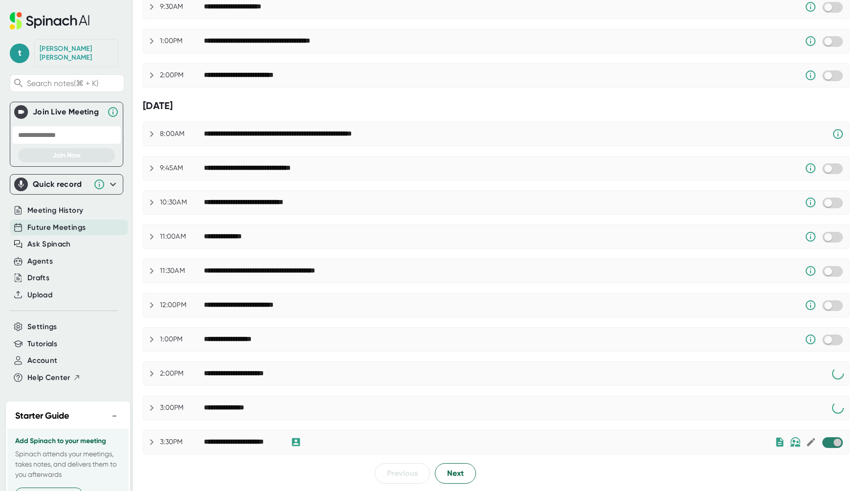
click at [824, 445] on input "checkbox" at bounding box center [838, 442] width 28 height 9
checkbox input "true"
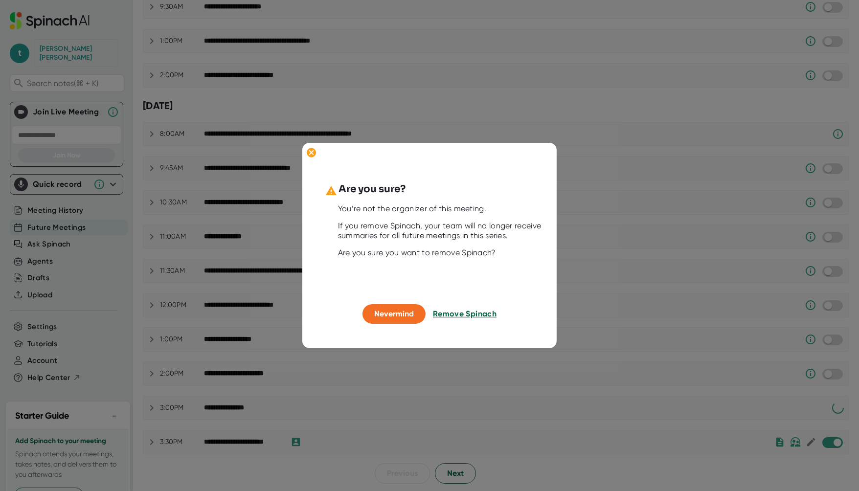
click at [472, 312] on span "Remove Spinach" at bounding box center [465, 313] width 64 height 9
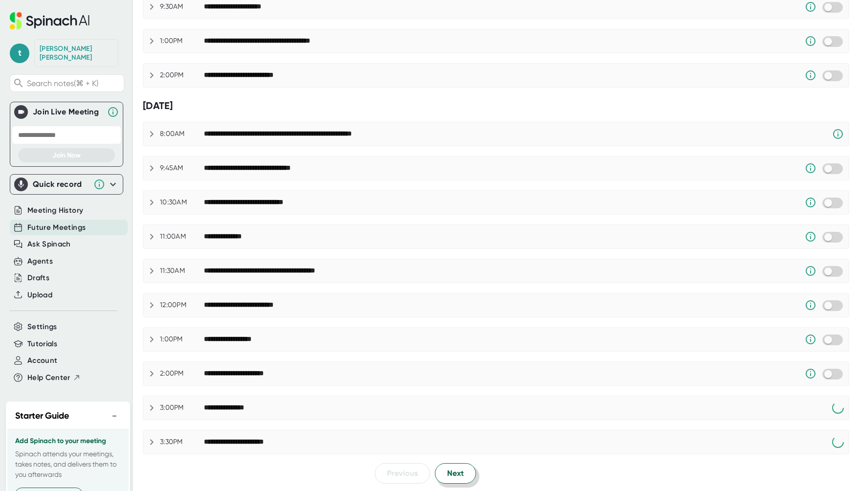
click at [463, 471] on button "Next" at bounding box center [455, 473] width 41 height 21
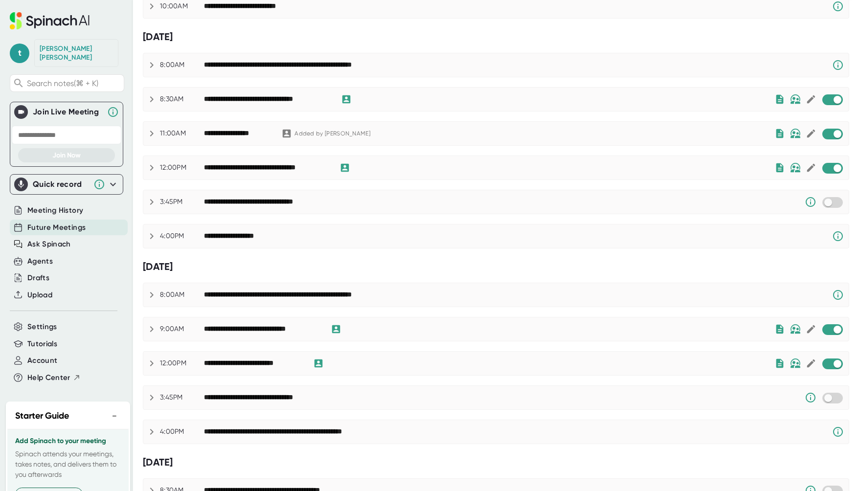
scroll to position [0, 0]
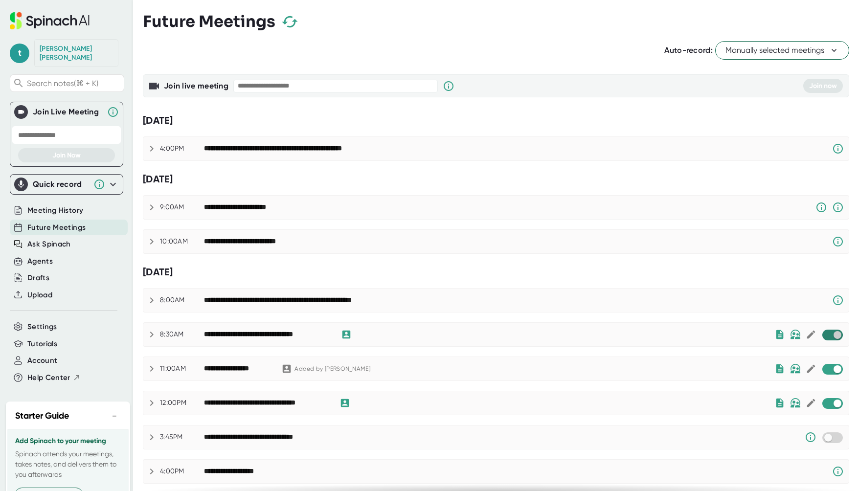
click at [827, 331] on input "checkbox" at bounding box center [838, 335] width 28 height 9
checkbox input "true"
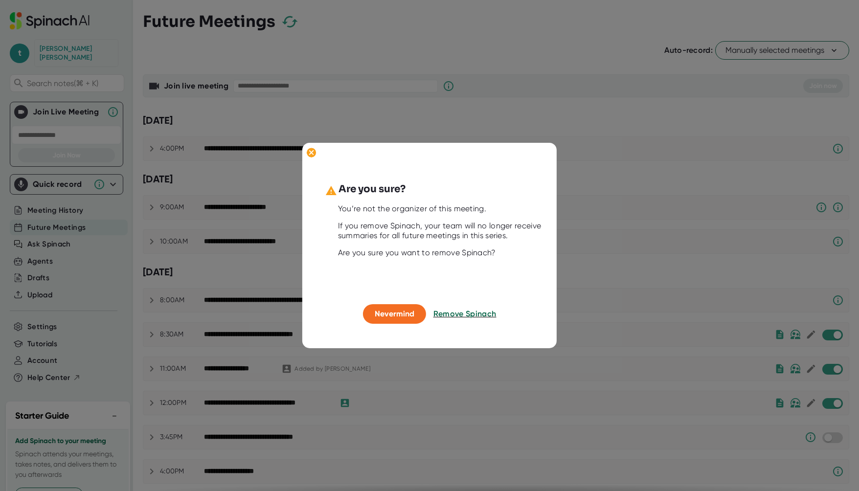
click at [485, 319] on button "Remove Spinach" at bounding box center [465, 314] width 63 height 20
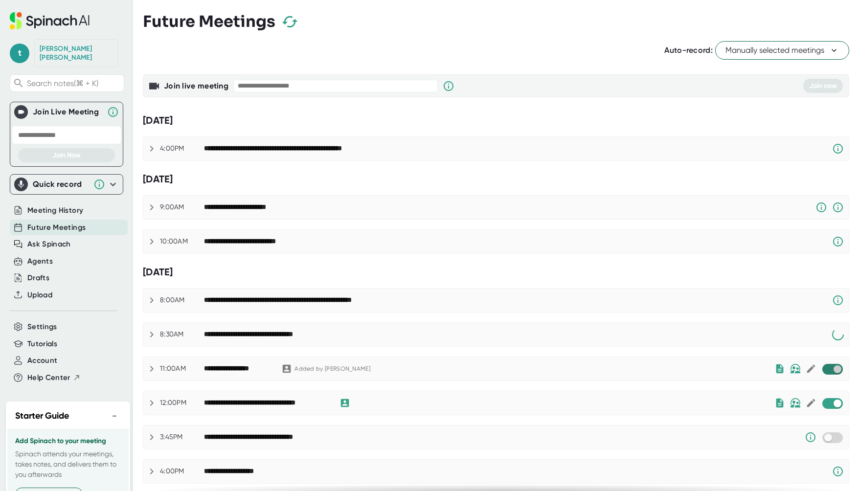
click at [824, 370] on input "checkbox" at bounding box center [838, 369] width 28 height 9
checkbox input "true"
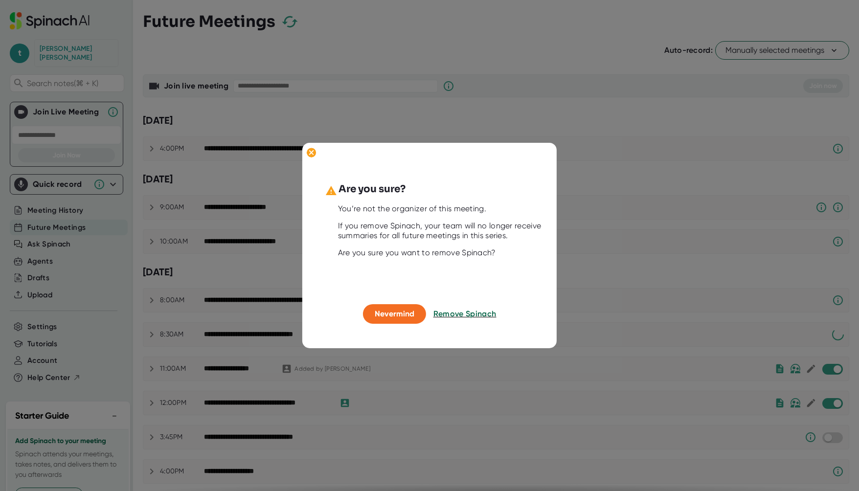
click at [463, 322] on button "Remove Spinach" at bounding box center [465, 314] width 63 height 20
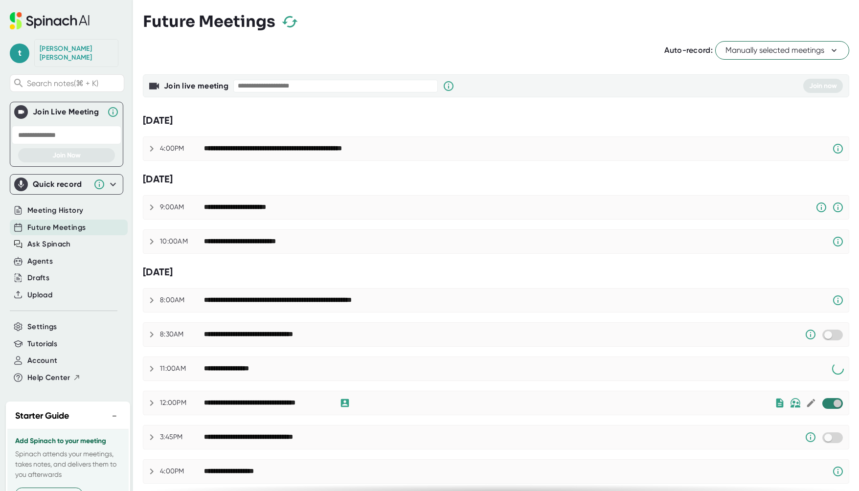
click at [824, 402] on input "checkbox" at bounding box center [838, 403] width 28 height 9
checkbox input "true"
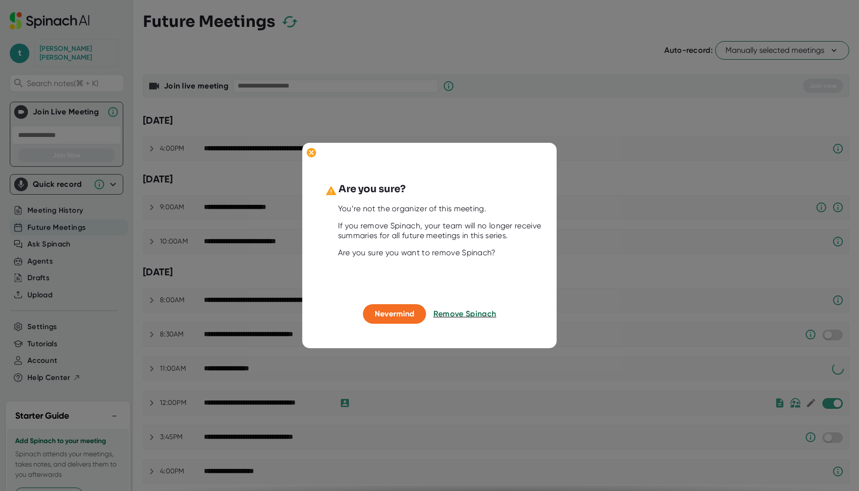
click at [473, 307] on button "Remove Spinach" at bounding box center [465, 314] width 63 height 20
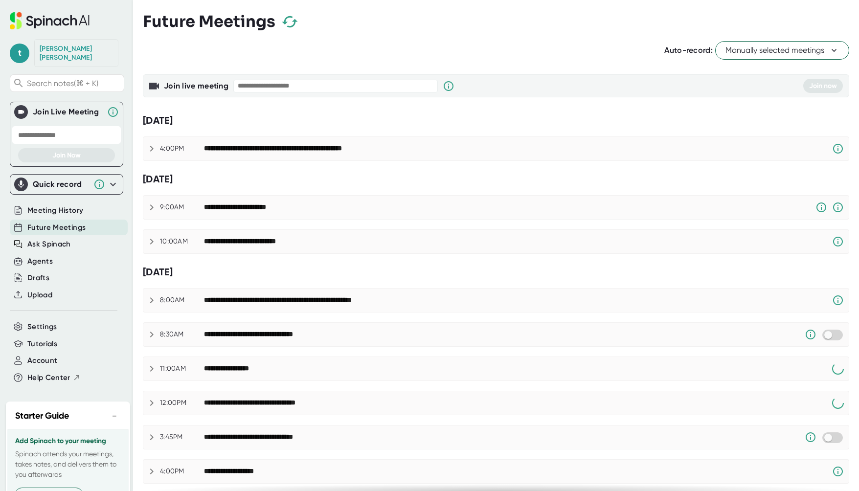
scroll to position [480, 0]
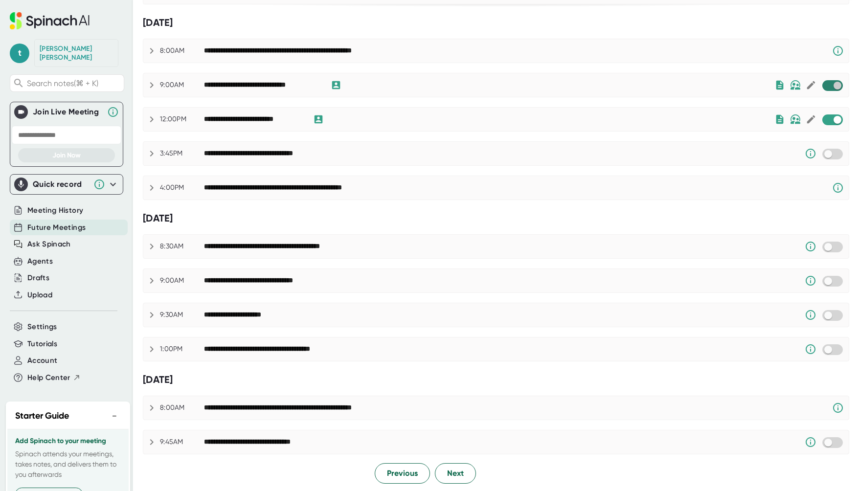
click at [824, 84] on input "checkbox" at bounding box center [838, 85] width 28 height 9
checkbox input "true"
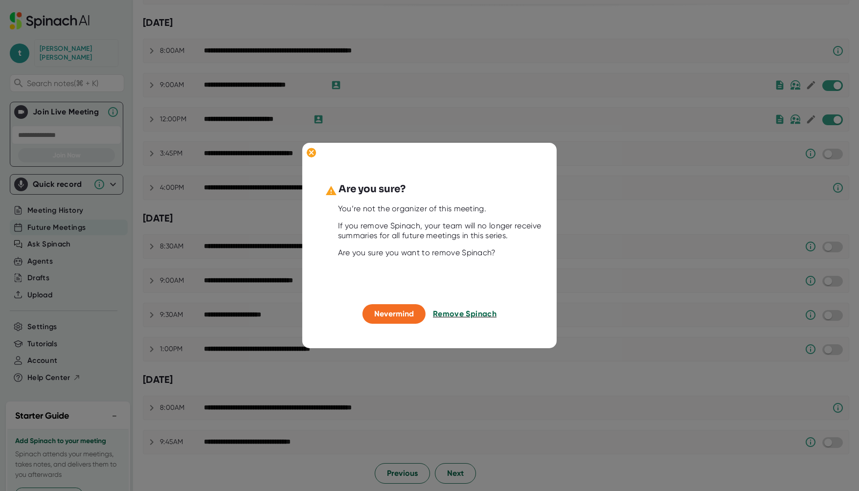
click at [472, 314] on span "Remove Spinach" at bounding box center [465, 313] width 64 height 9
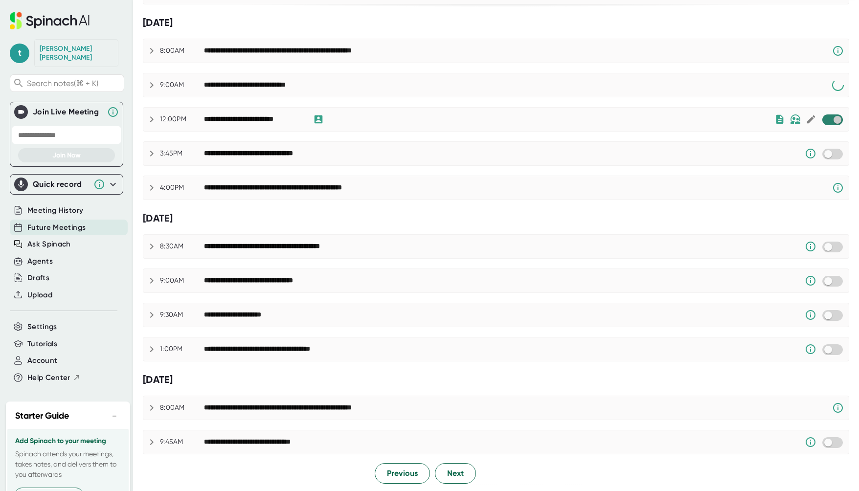
click at [825, 122] on input "checkbox" at bounding box center [838, 119] width 28 height 9
checkbox input "true"
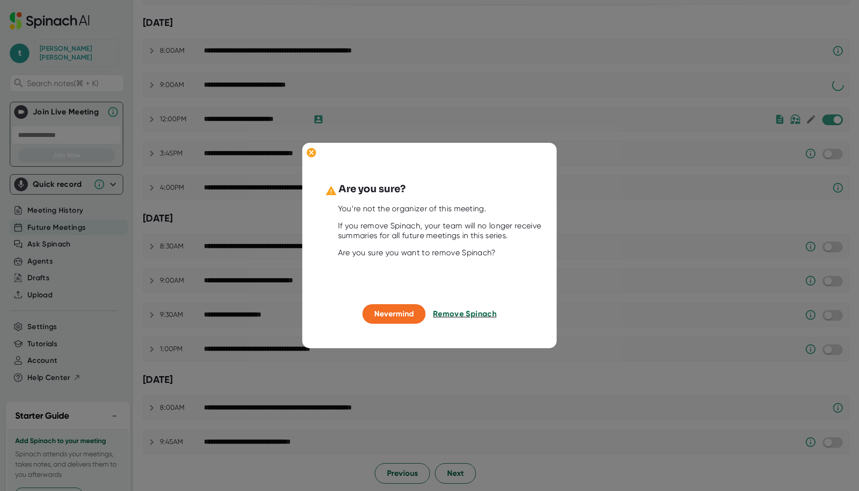
click at [463, 314] on span "Remove Spinach" at bounding box center [465, 313] width 64 height 9
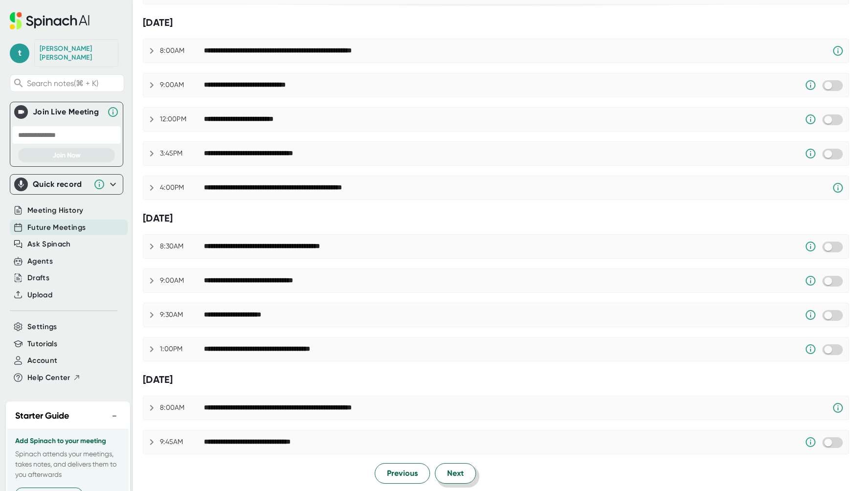
click at [460, 473] on span "Next" at bounding box center [455, 474] width 17 height 12
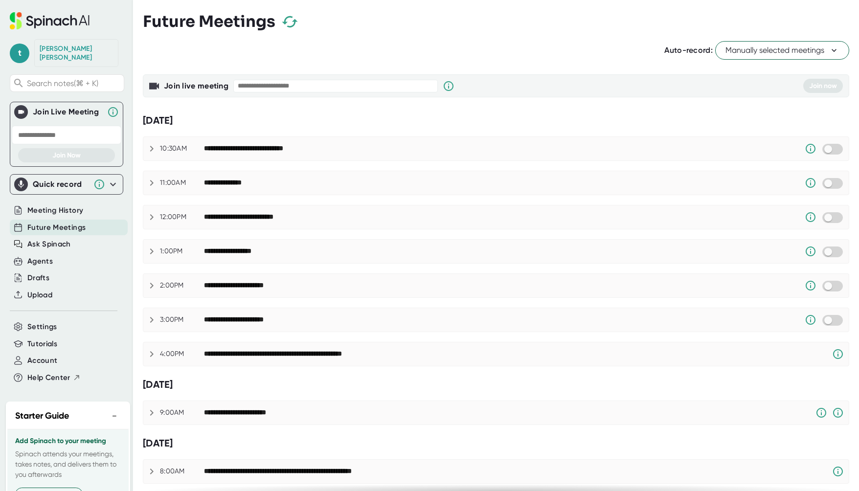
scroll to position [431, 0]
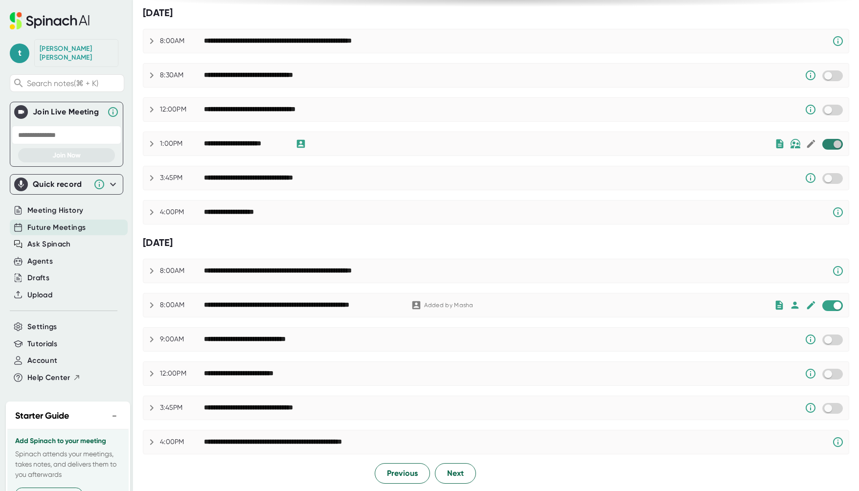
click at [828, 146] on input "checkbox" at bounding box center [838, 144] width 28 height 9
checkbox input "true"
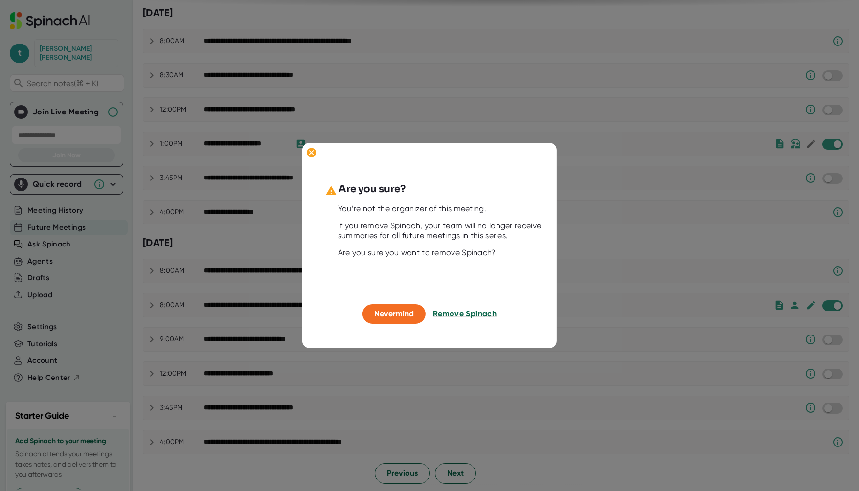
click at [472, 315] on span "Remove Spinach" at bounding box center [465, 313] width 64 height 9
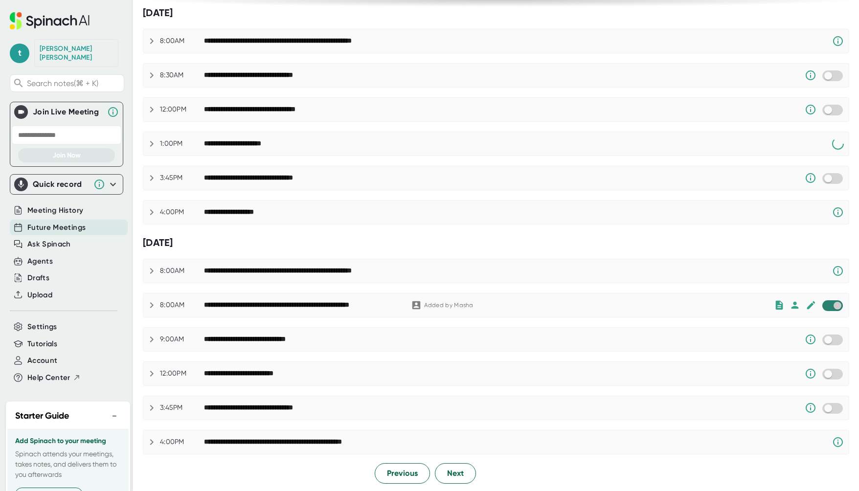
click at [830, 303] on input "checkbox" at bounding box center [838, 305] width 28 height 9
checkbox input "true"
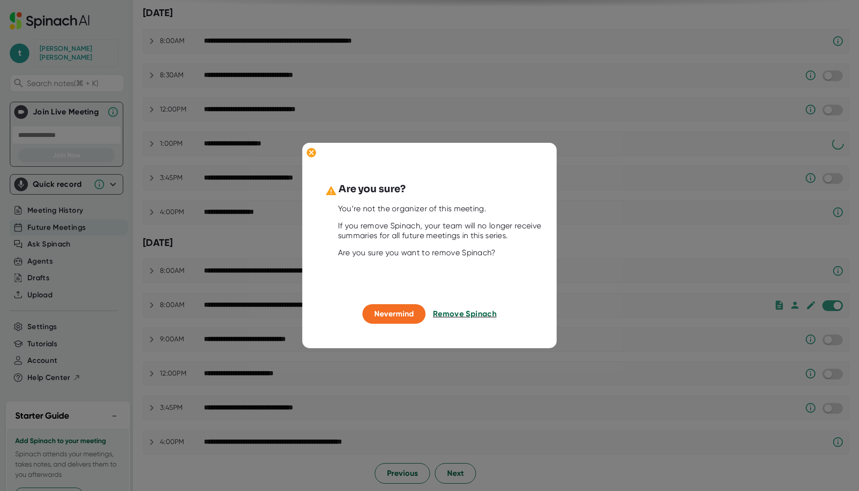
click at [451, 313] on span "Remove Spinach" at bounding box center [465, 313] width 64 height 9
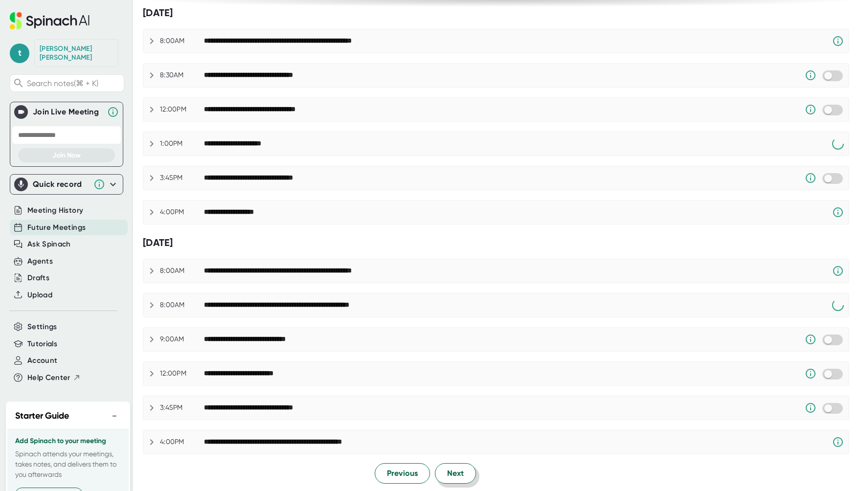
click at [464, 474] on button "Next" at bounding box center [455, 473] width 41 height 21
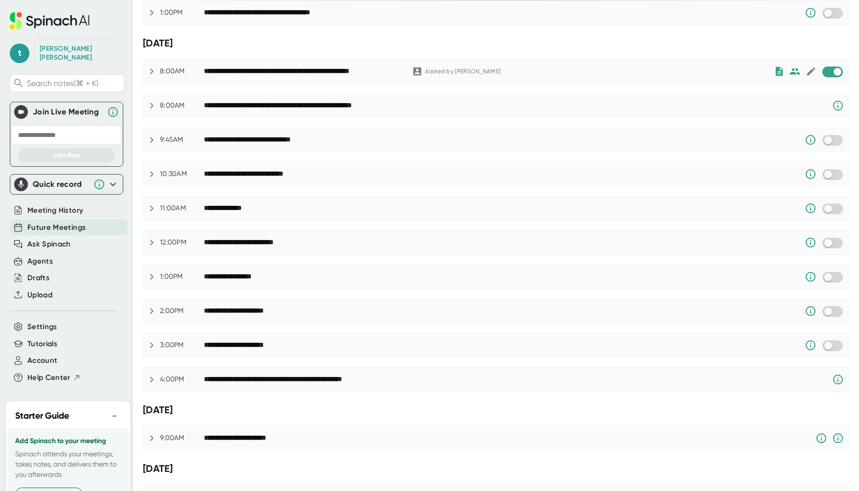
scroll to position [0, 0]
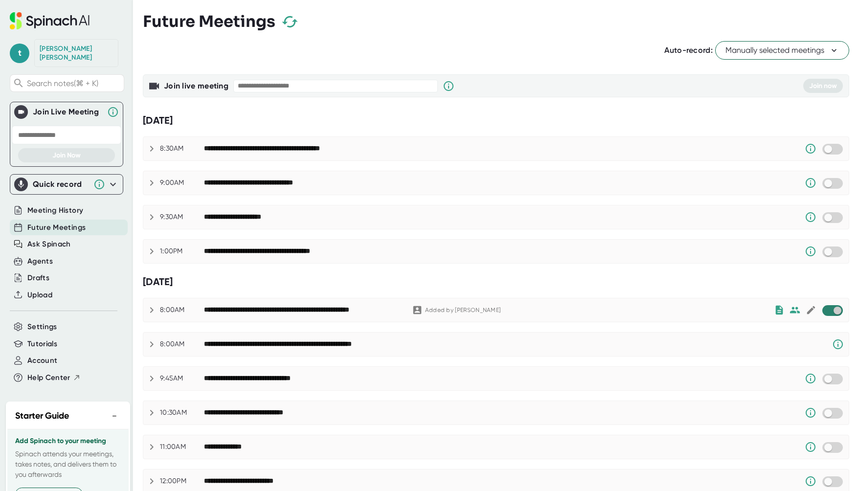
click at [829, 312] on input "checkbox" at bounding box center [838, 310] width 28 height 9
checkbox input "true"
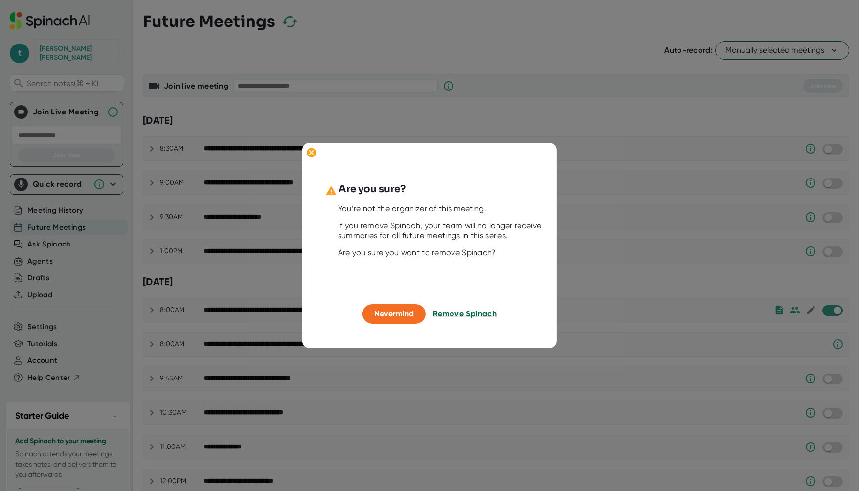
click at [469, 311] on span "Remove Spinach" at bounding box center [465, 313] width 64 height 9
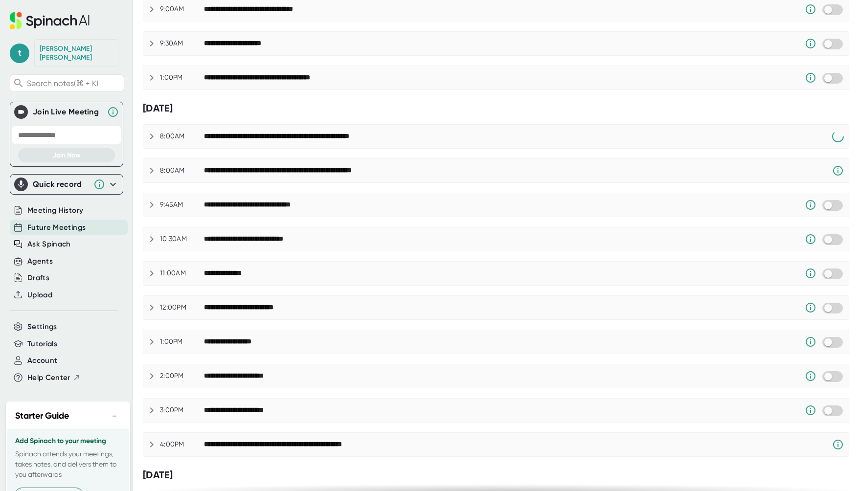
scroll to position [431, 0]
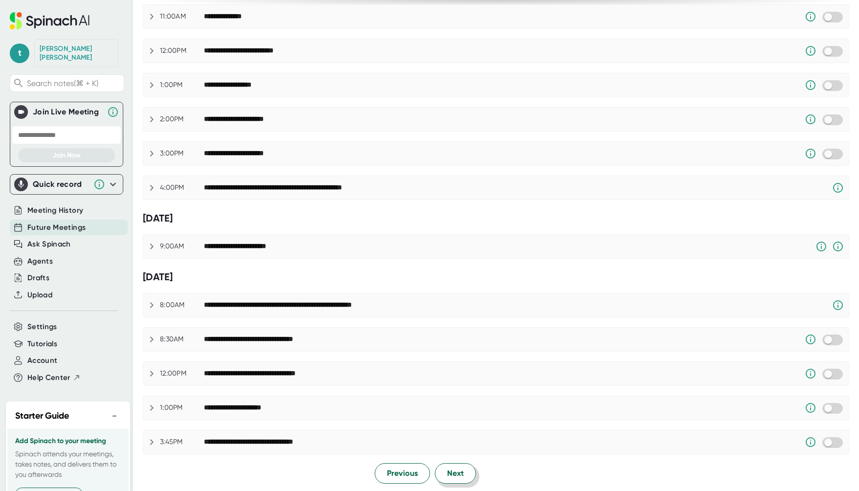
click at [448, 470] on span "Next" at bounding box center [455, 474] width 17 height 12
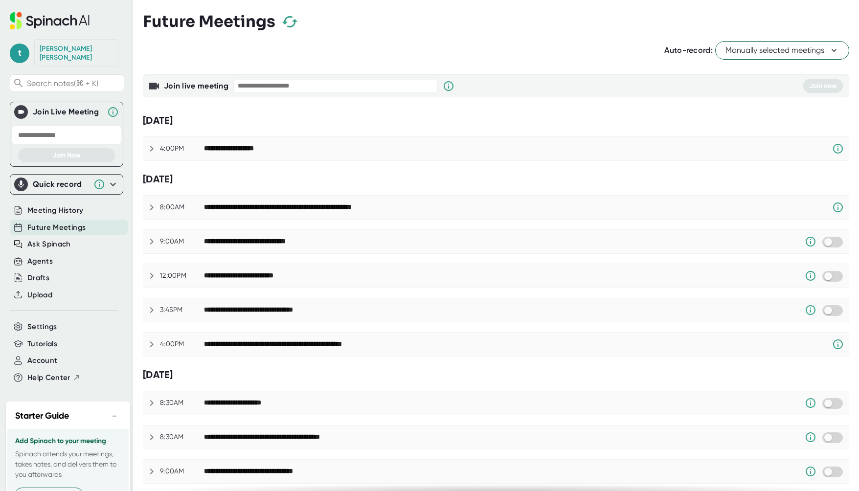
scroll to position [455, 0]
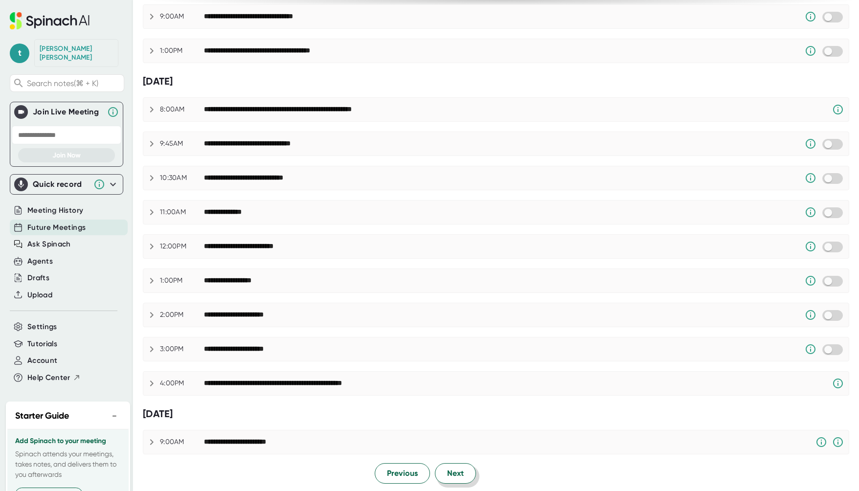
click at [462, 479] on button "Next" at bounding box center [455, 473] width 41 height 21
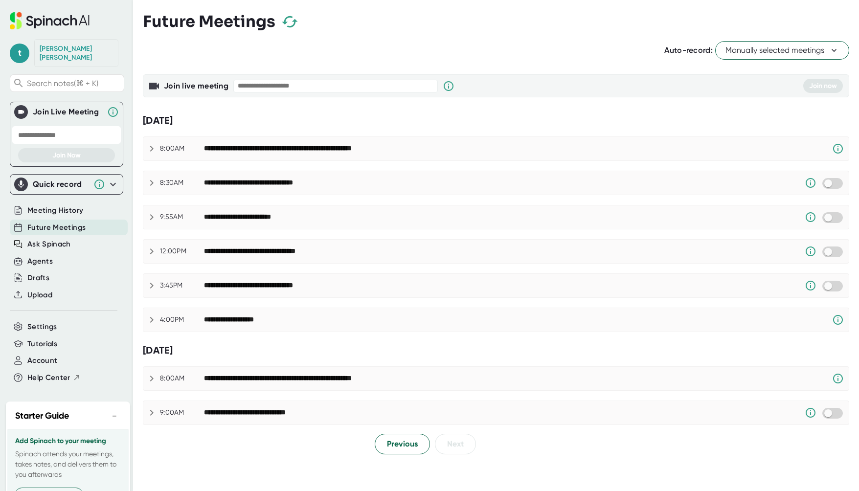
scroll to position [0, 0]
click at [381, 446] on button "Previous" at bounding box center [402, 444] width 55 height 21
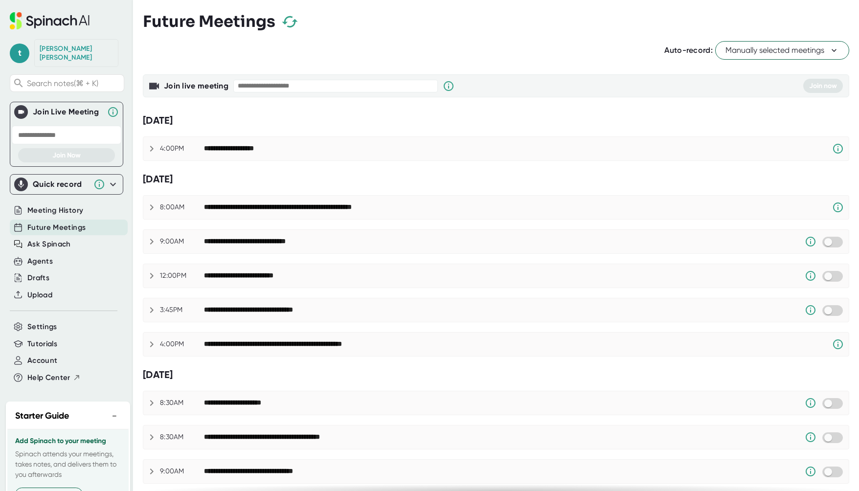
click at [65, 21] on icon at bounding box center [50, 20] width 80 height 17
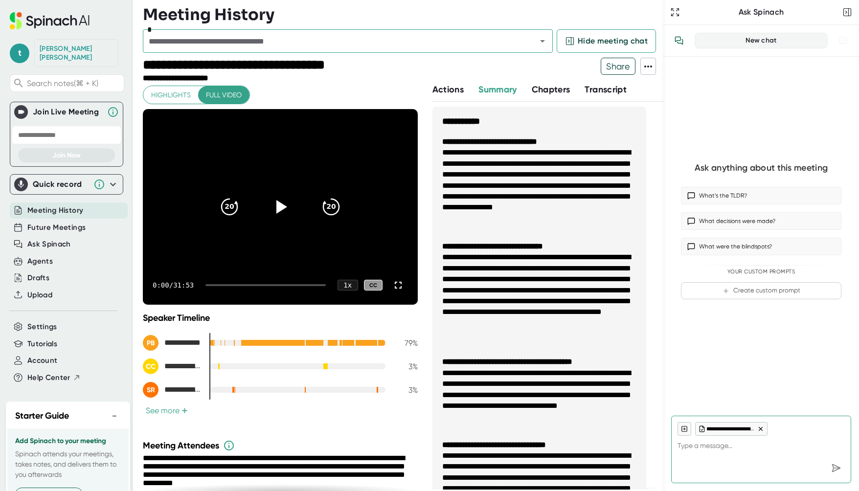
click at [40, 24] on icon at bounding box center [38, 23] width 8 height 10
type textarea "x"
click at [100, 253] on div "Agents" at bounding box center [69, 261] width 118 height 16
